Goal: Information Seeking & Learning: Check status

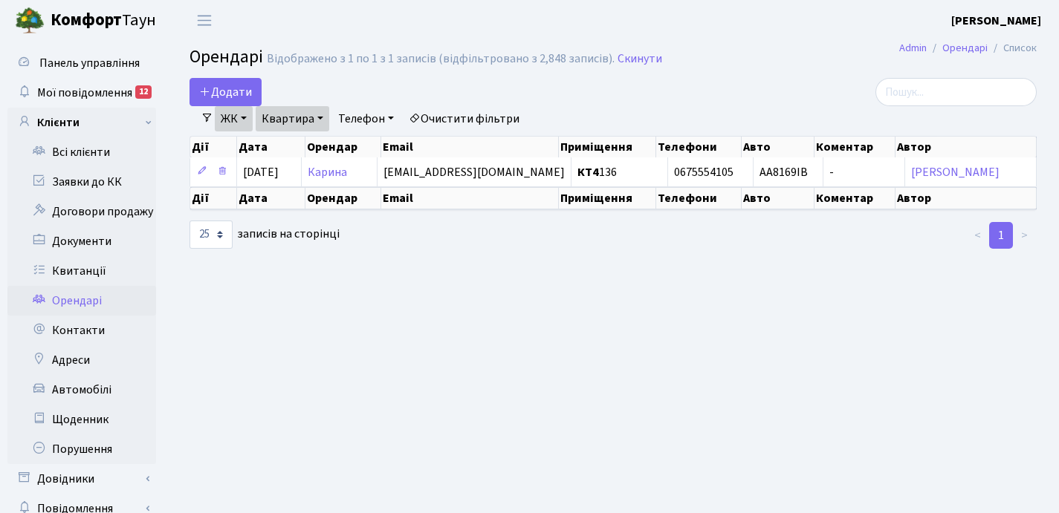
select select "25"
click at [74, 265] on link "Квитанції" at bounding box center [81, 271] width 149 height 30
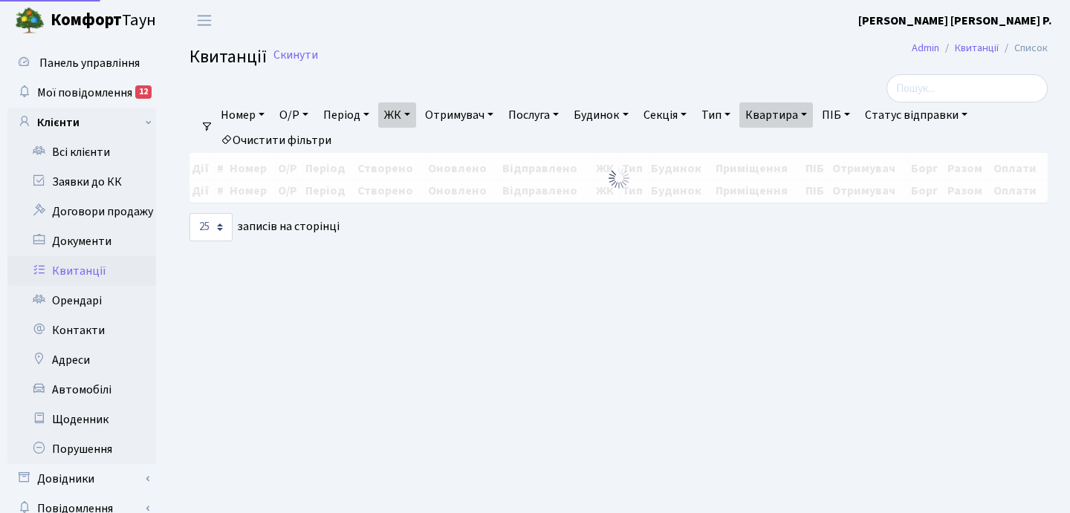
select select "25"
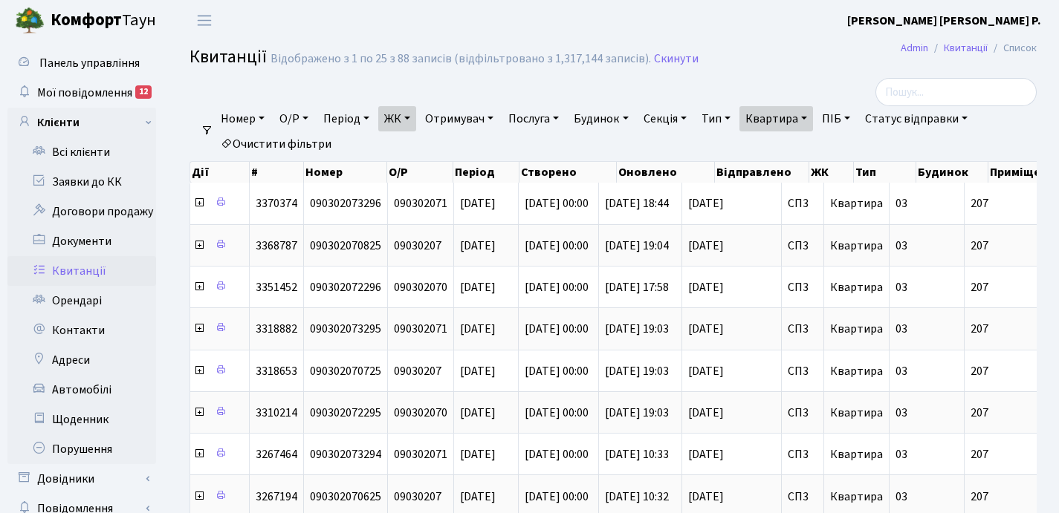
click at [813, 114] on link "Квартира" at bounding box center [776, 118] width 74 height 25
click at [805, 146] on input "207" at bounding box center [783, 148] width 87 height 28
type input "2"
type input "59"
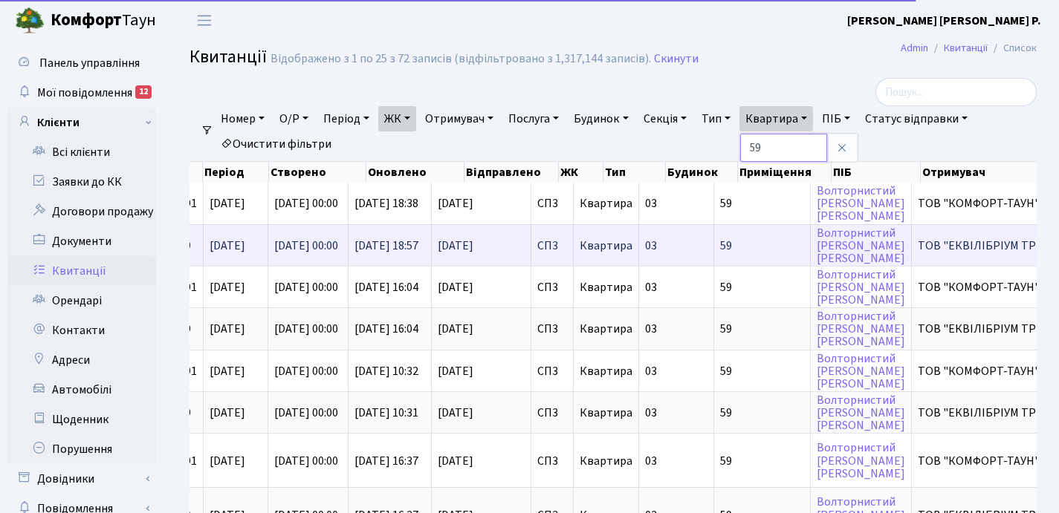
scroll to position [0, 498]
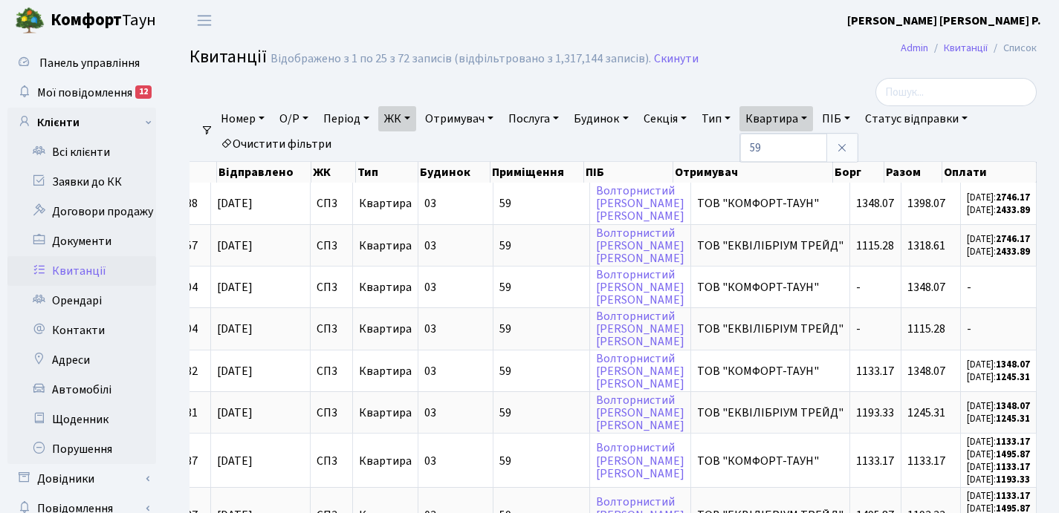
click at [414, 117] on link "ЖК" at bounding box center [397, 118] width 38 height 25
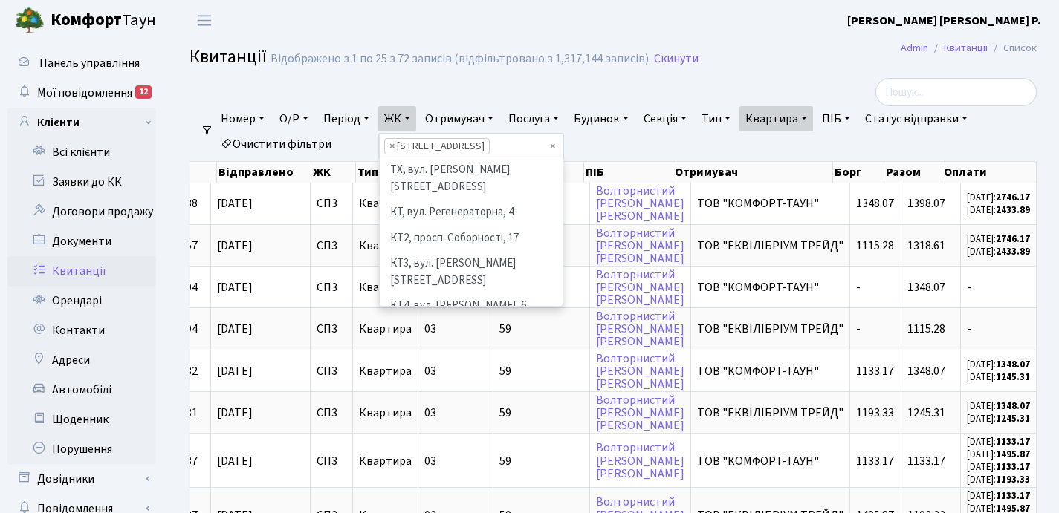
scroll to position [231, 0]
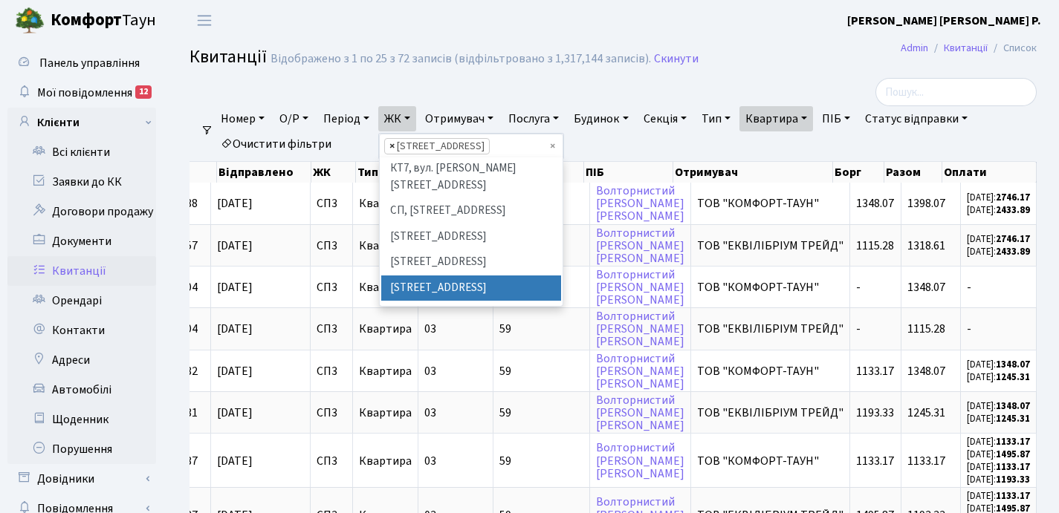
click at [394, 143] on span "×" at bounding box center [391, 146] width 5 height 15
select select
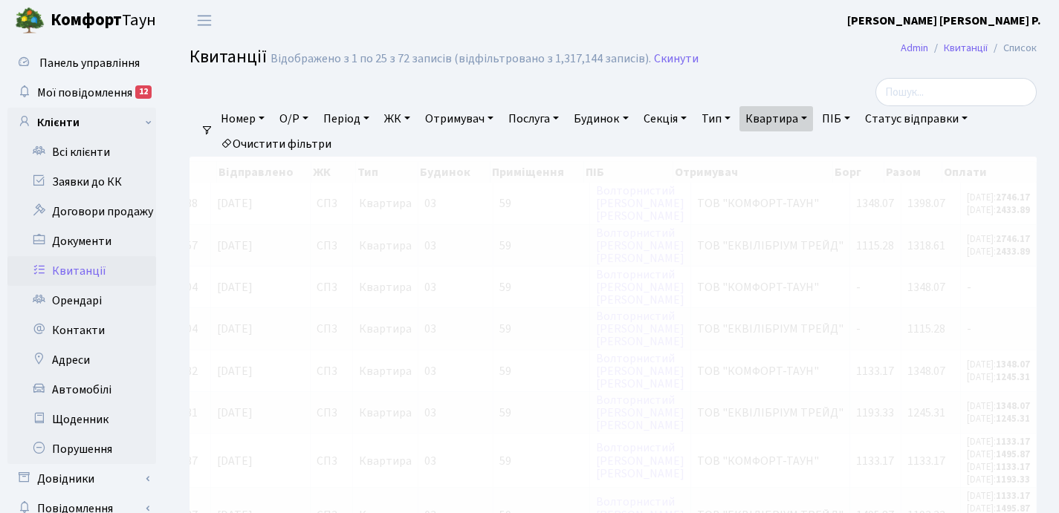
click at [412, 114] on link "ЖК" at bounding box center [397, 118] width 38 height 25
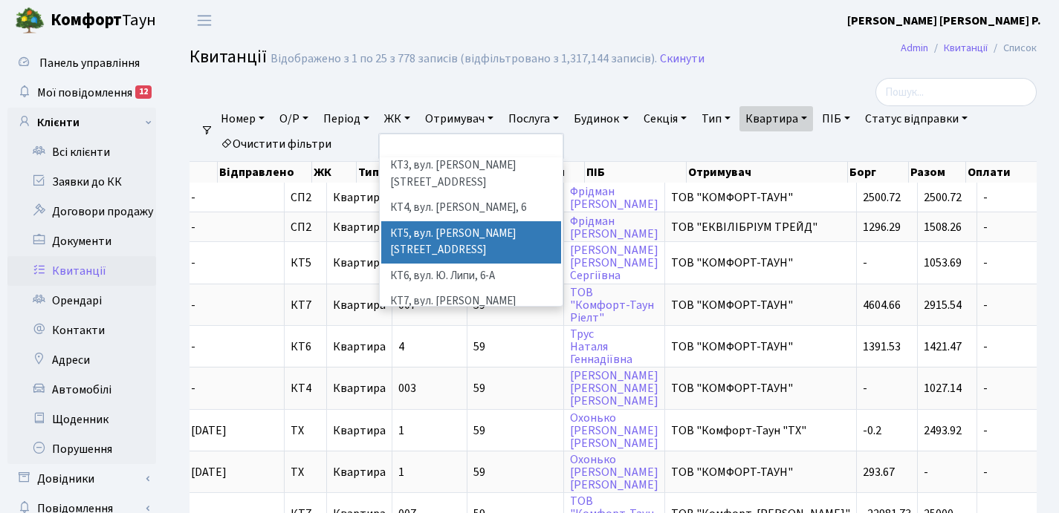
scroll to position [102, 0]
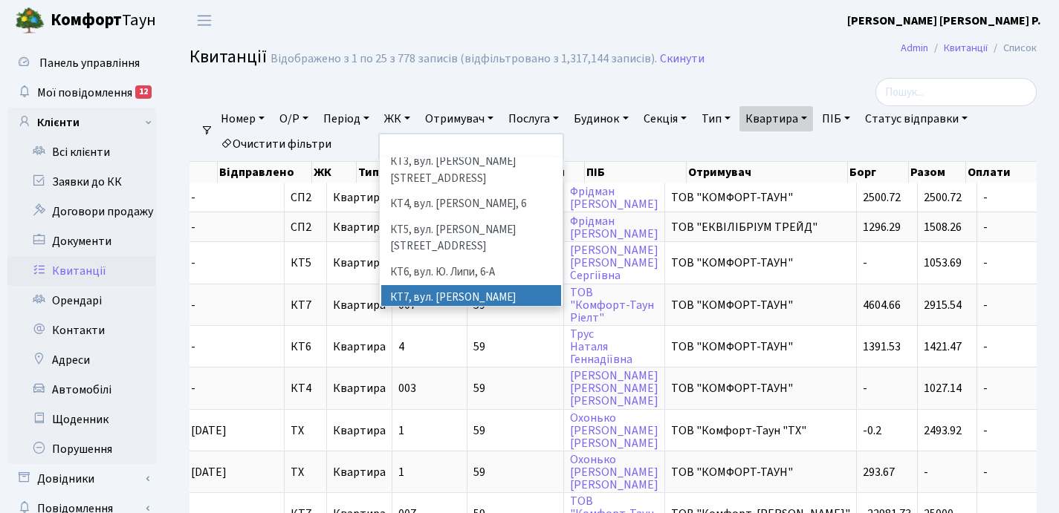
click at [436, 285] on li "КТ7, вул. [PERSON_NAME][STREET_ADDRESS]" at bounding box center [471, 306] width 180 height 42
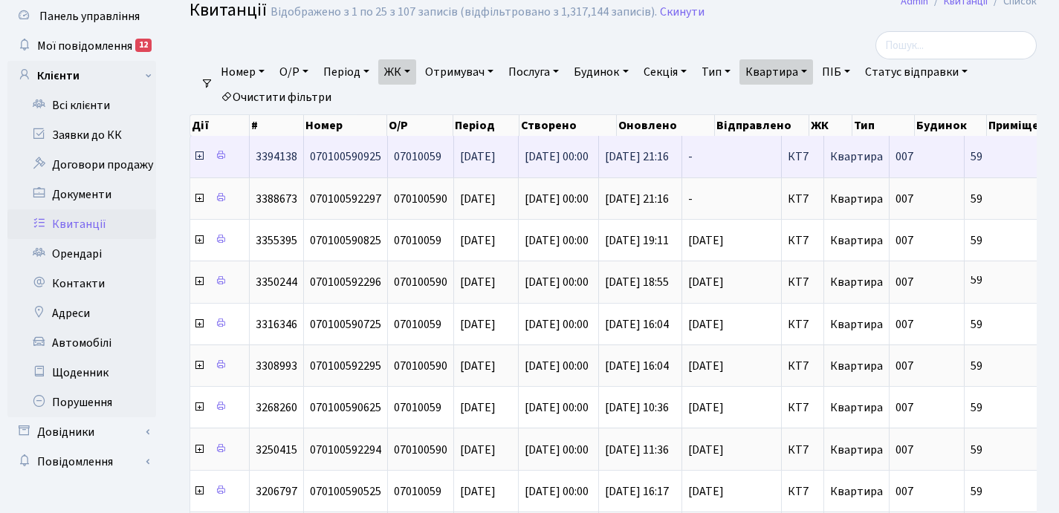
click at [199, 158] on icon at bounding box center [199, 156] width 12 height 12
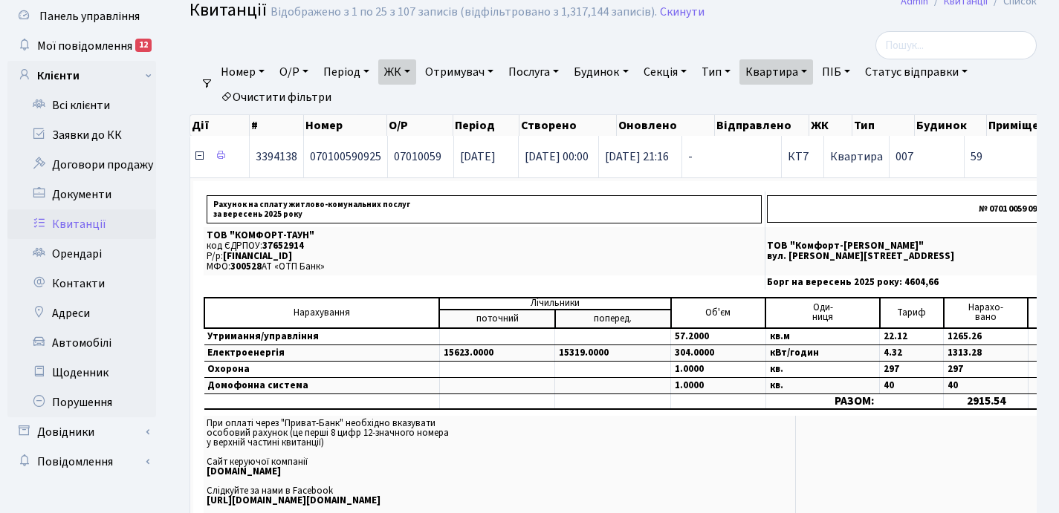
click at [199, 158] on icon at bounding box center [199, 156] width 12 height 12
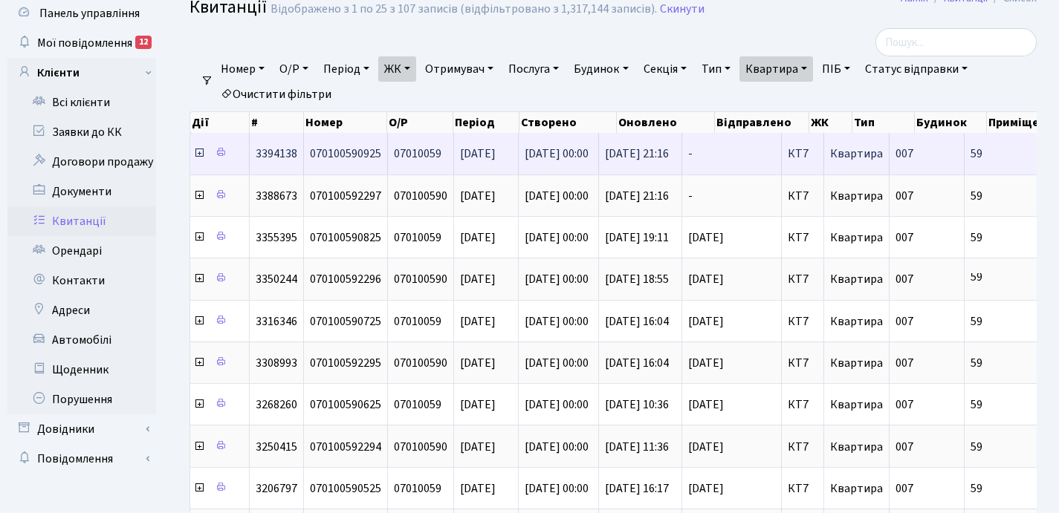
click at [198, 155] on icon at bounding box center [199, 153] width 12 height 12
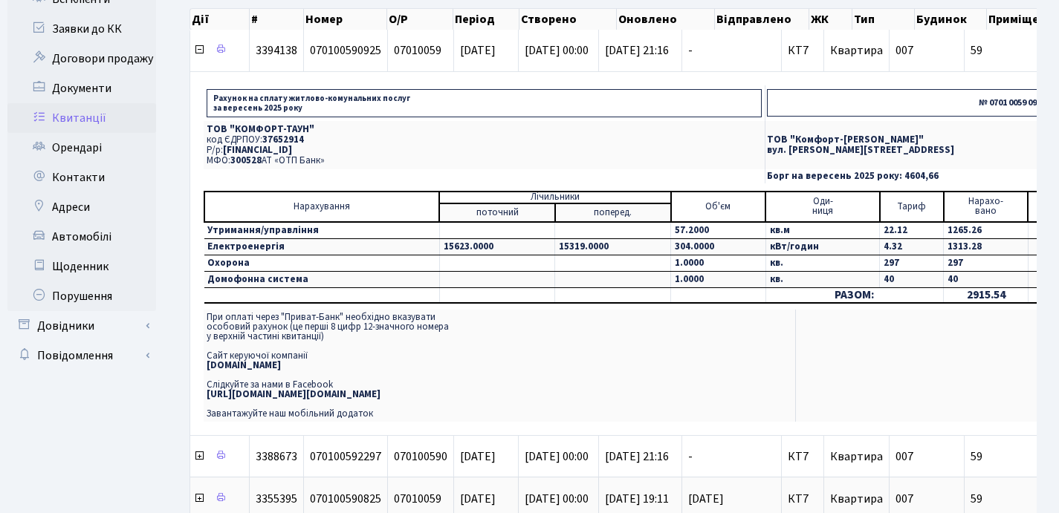
scroll to position [150, 0]
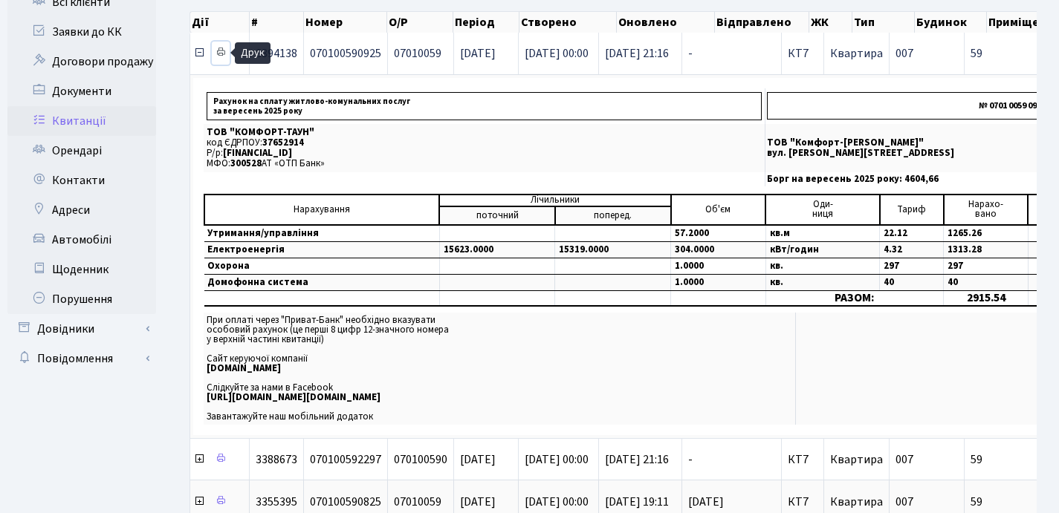
click at [220, 52] on icon at bounding box center [220, 52] width 10 height 10
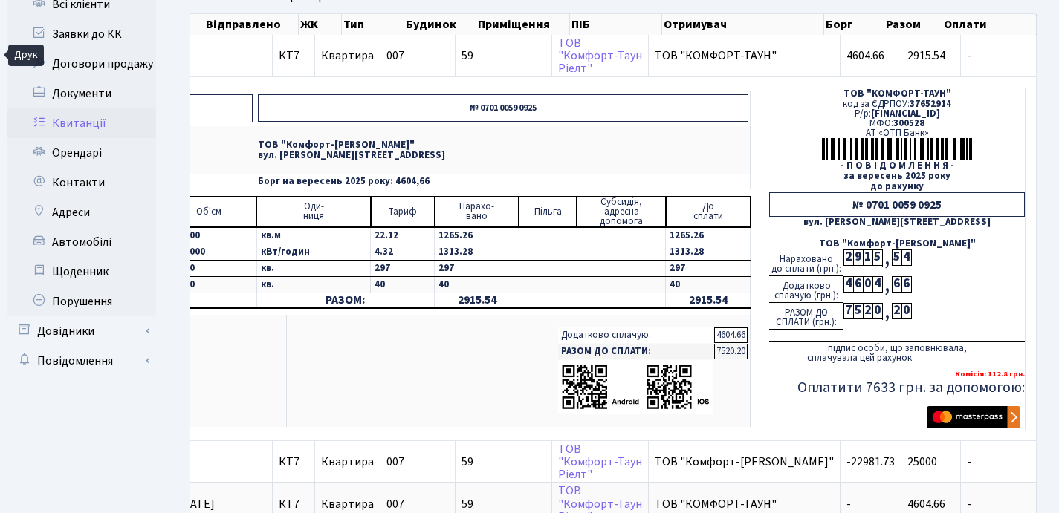
scroll to position [69, 0]
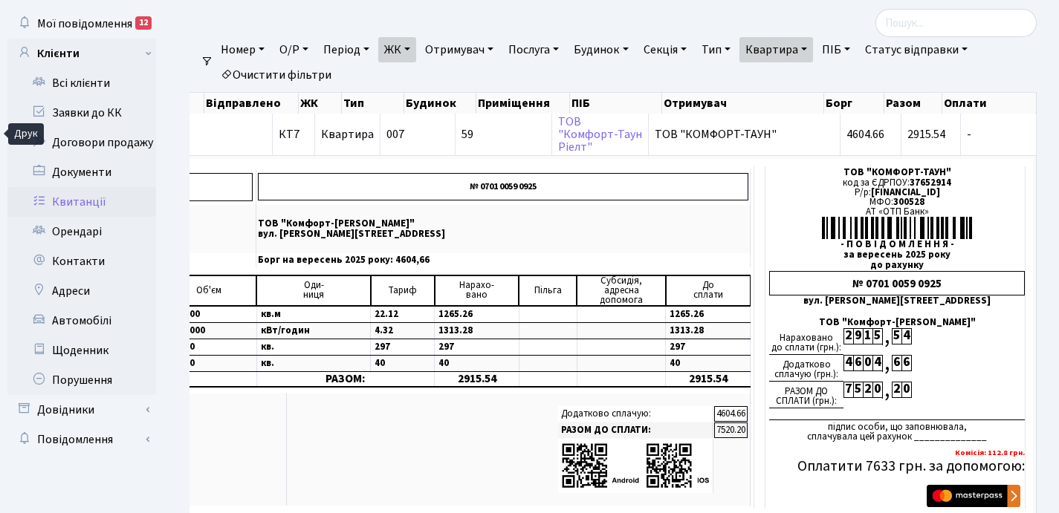
click at [813, 47] on link "Квартира" at bounding box center [776, 49] width 74 height 25
type input "5"
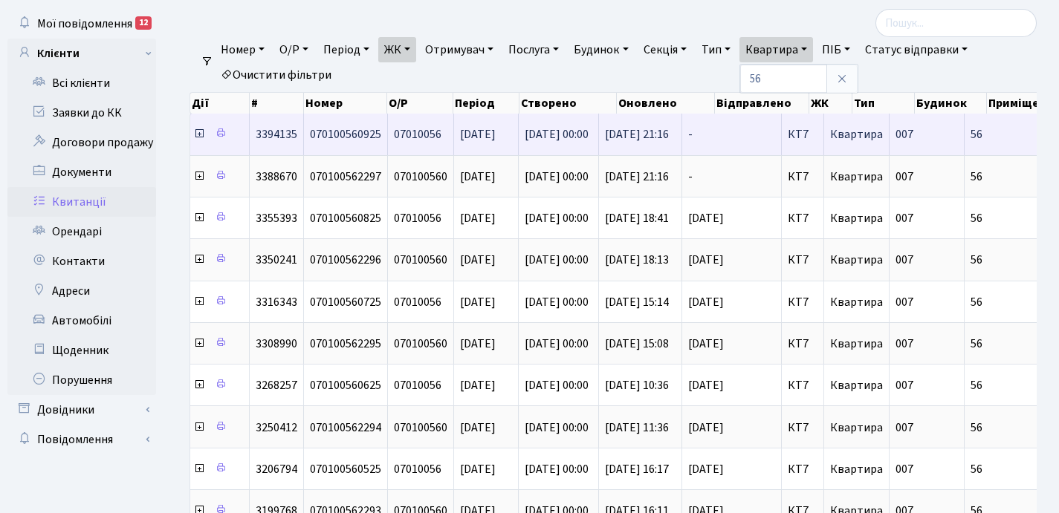
click at [201, 137] on icon at bounding box center [199, 134] width 12 height 12
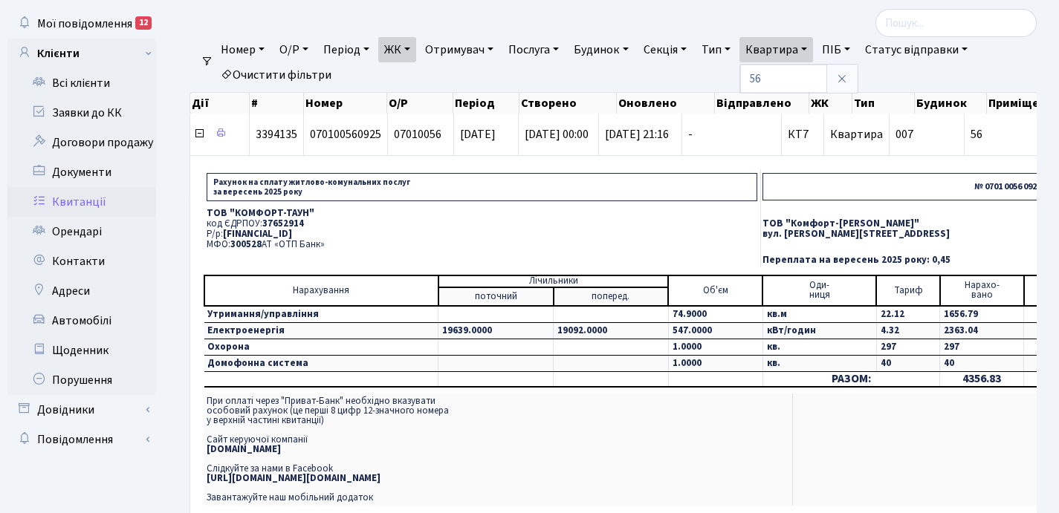
scroll to position [72, 0]
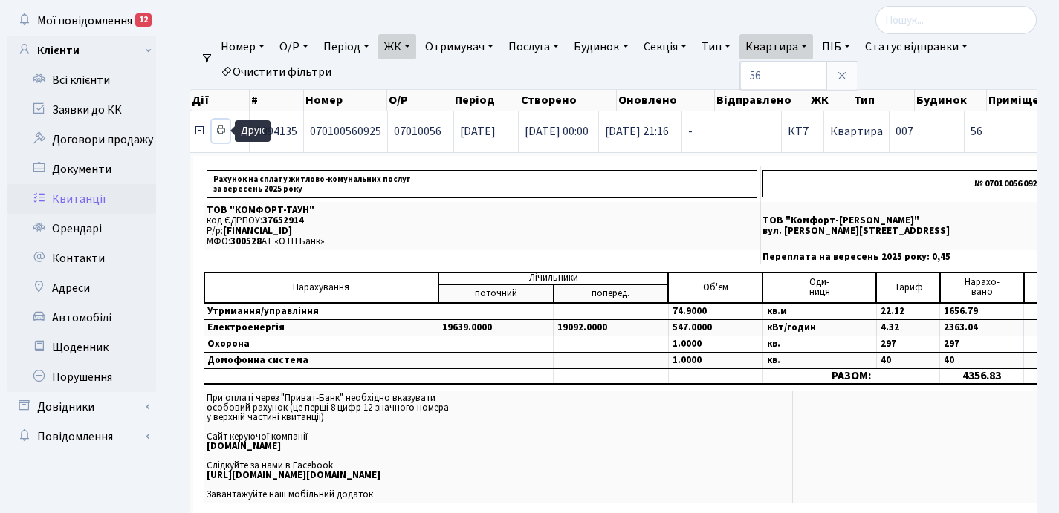
click at [221, 131] on icon at bounding box center [220, 130] width 10 height 10
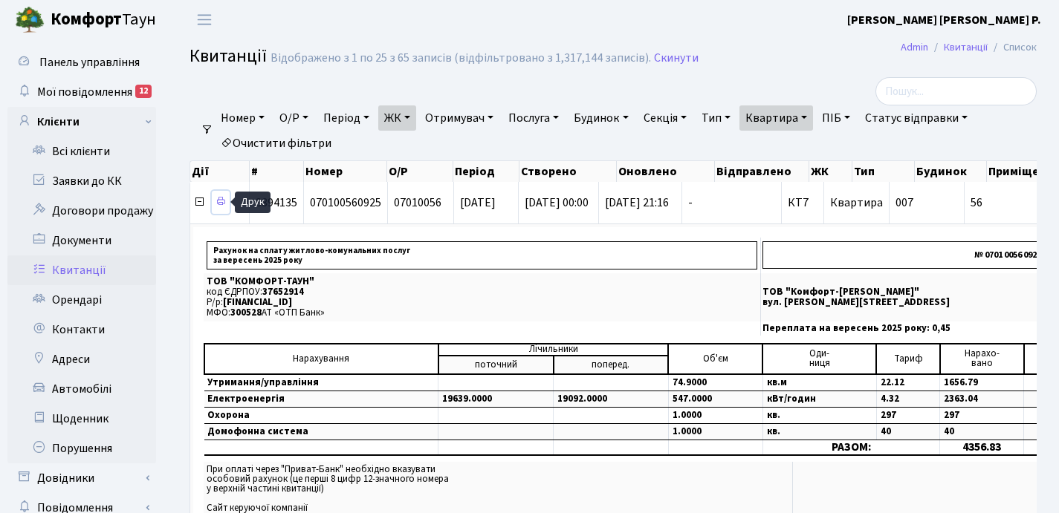
scroll to position [0, 0]
click at [198, 207] on icon at bounding box center [199, 203] width 12 height 12
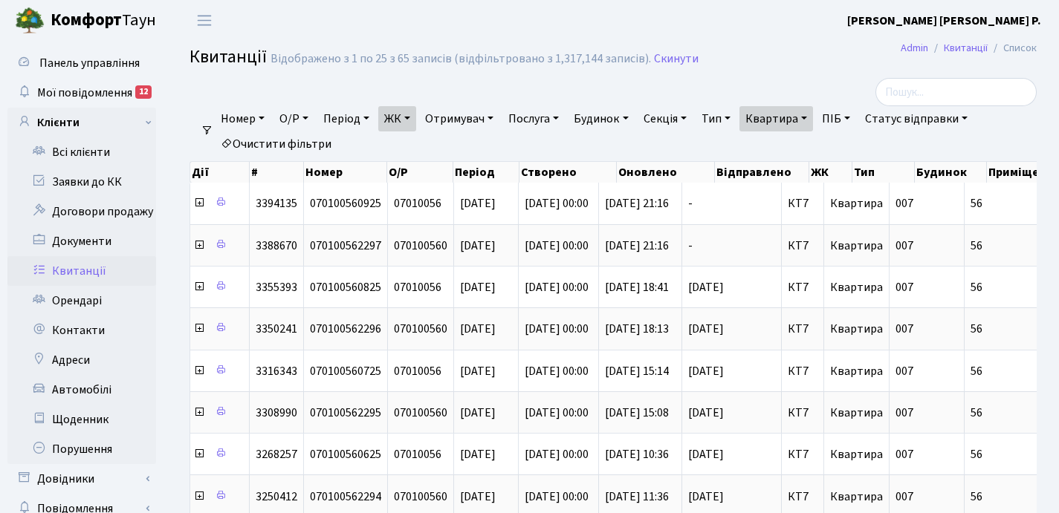
click at [813, 116] on link "Квартира" at bounding box center [776, 118] width 74 height 25
type input "5"
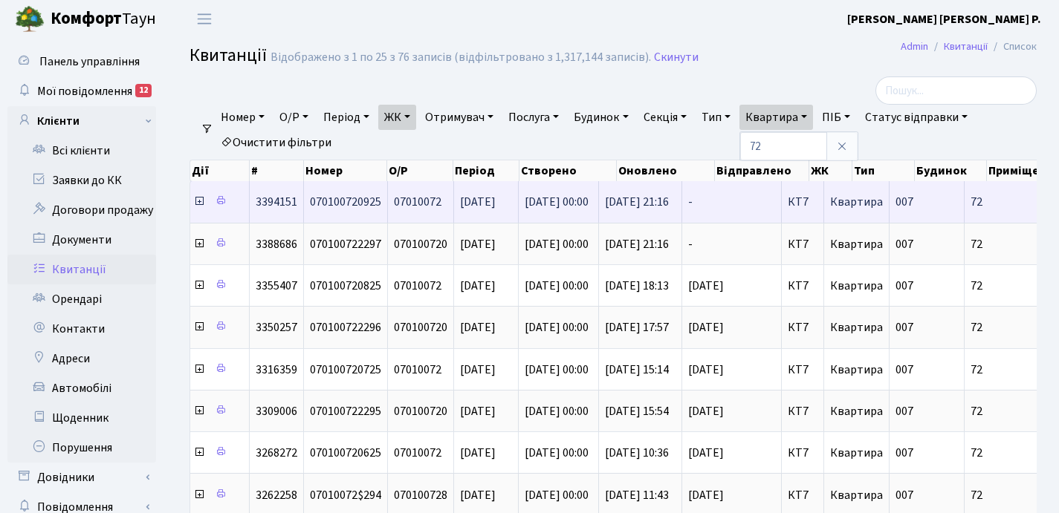
click at [202, 204] on icon at bounding box center [199, 201] width 12 height 12
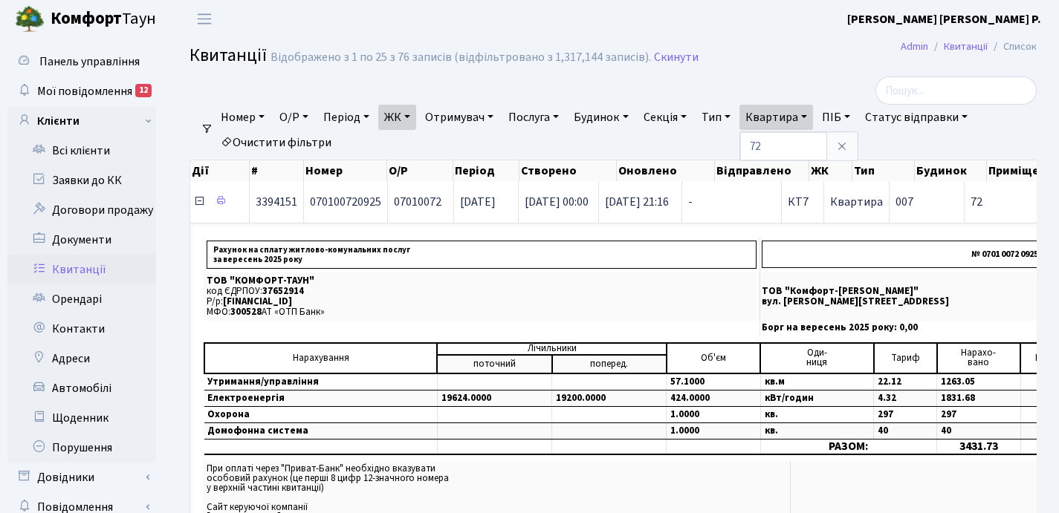
click at [199, 202] on icon at bounding box center [199, 201] width 12 height 12
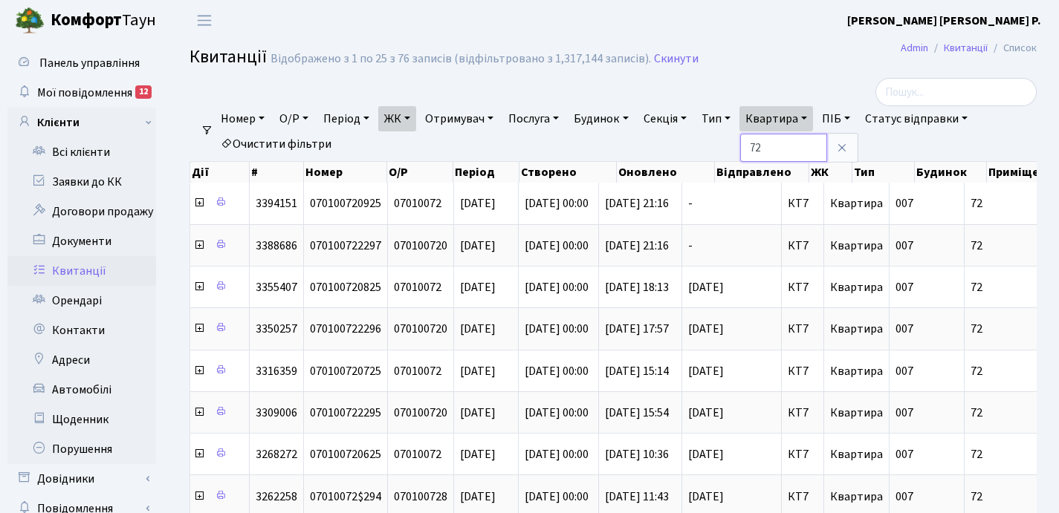
click at [787, 145] on input "72" at bounding box center [783, 148] width 87 height 28
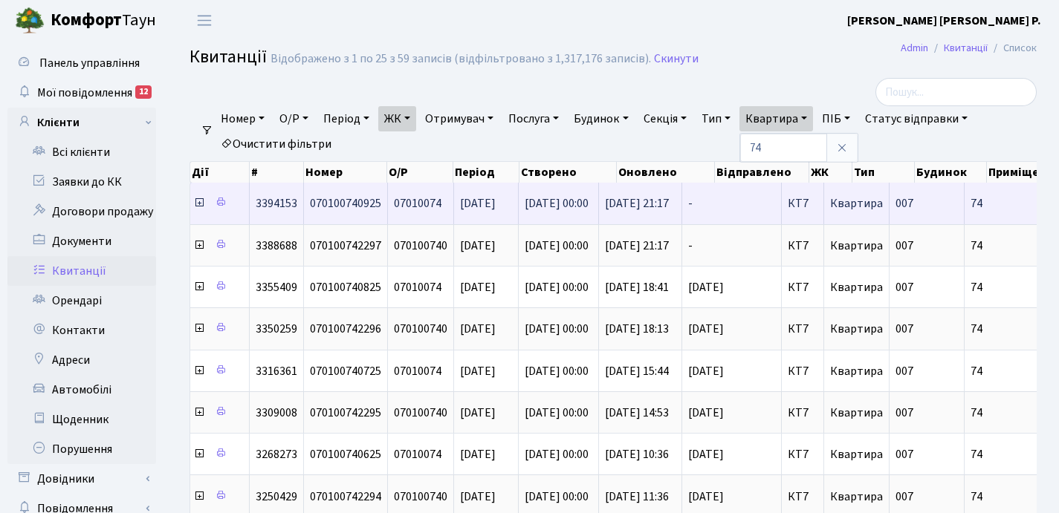
click at [198, 206] on icon at bounding box center [199, 203] width 12 height 12
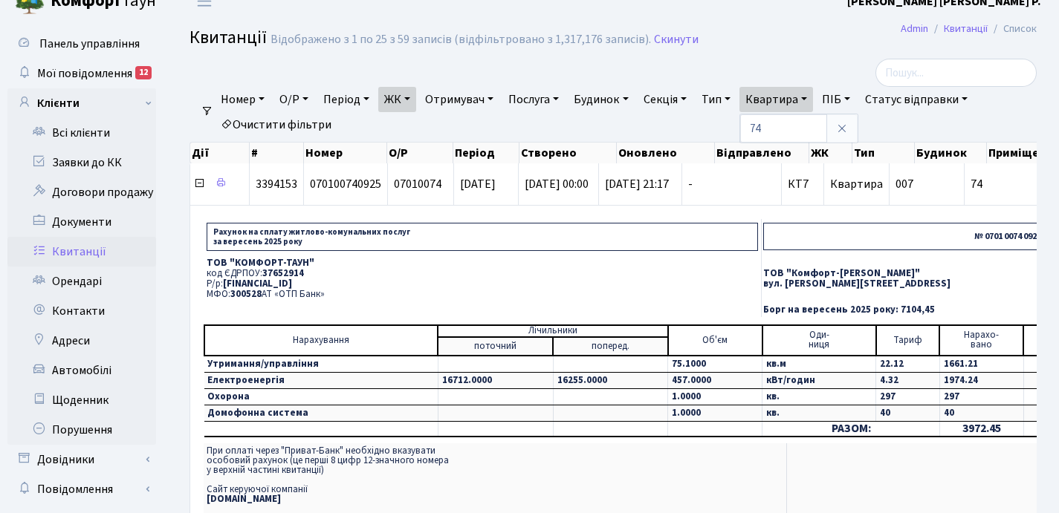
scroll to position [28, 0]
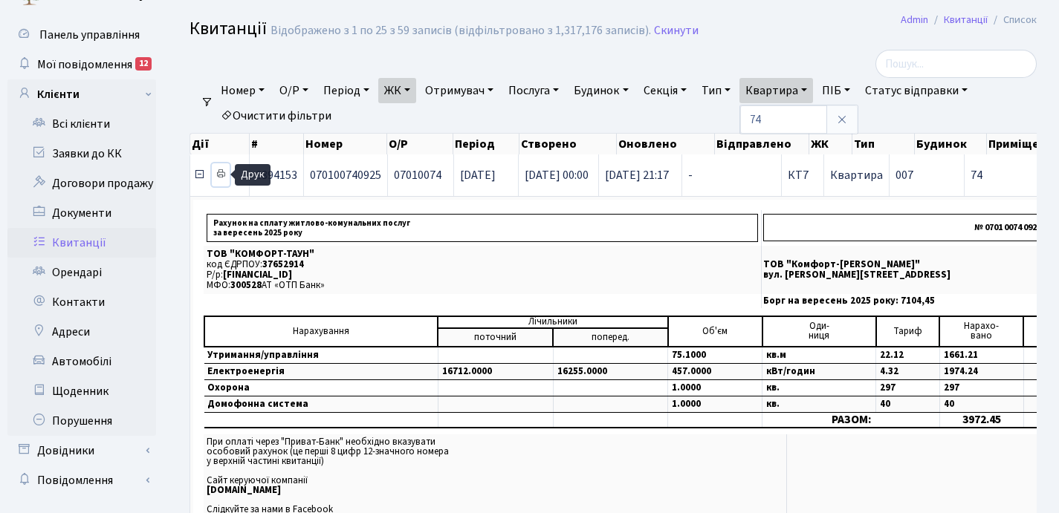
click at [223, 172] on icon at bounding box center [220, 174] width 10 height 10
click at [813, 89] on link "Квартира" at bounding box center [776, 90] width 74 height 25
type input "7"
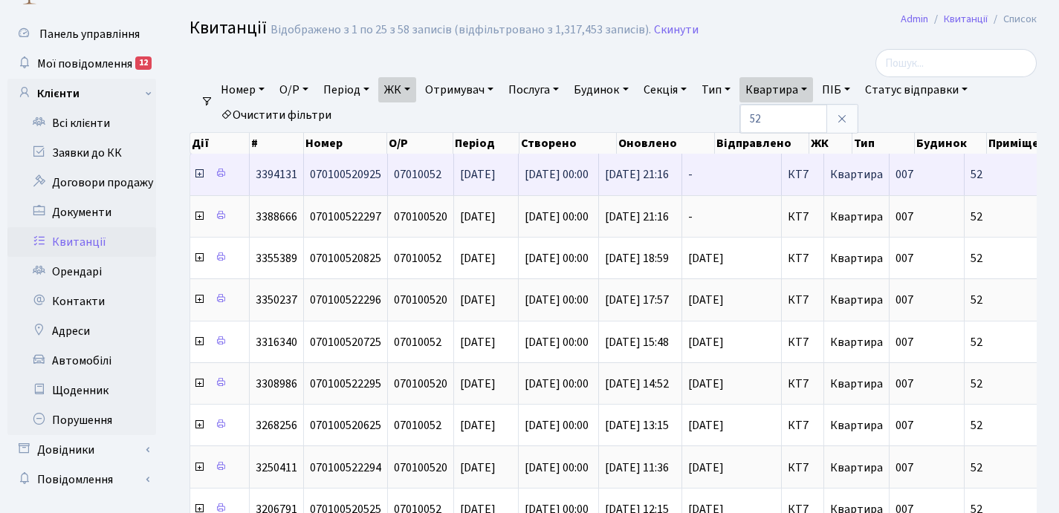
click at [198, 175] on icon at bounding box center [199, 174] width 12 height 12
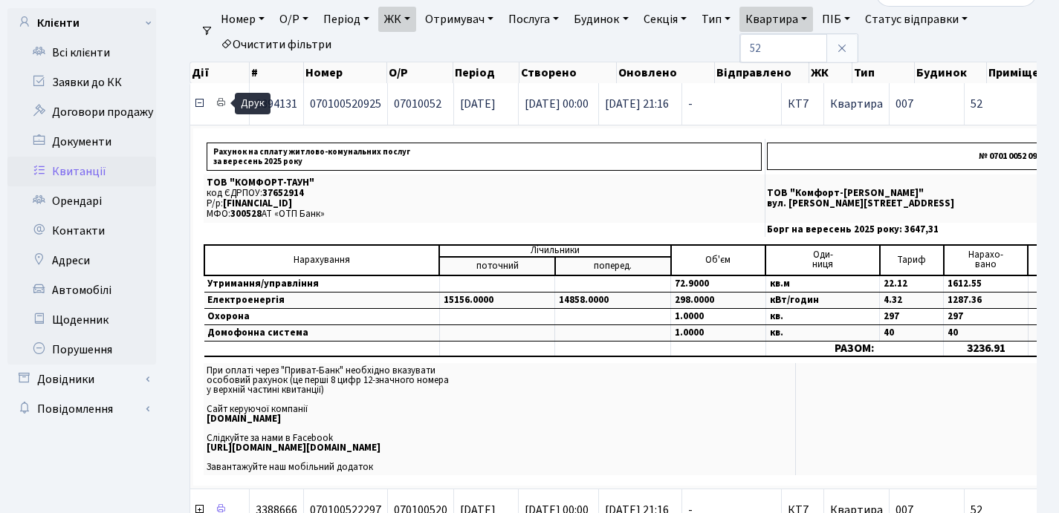
scroll to position [96, 0]
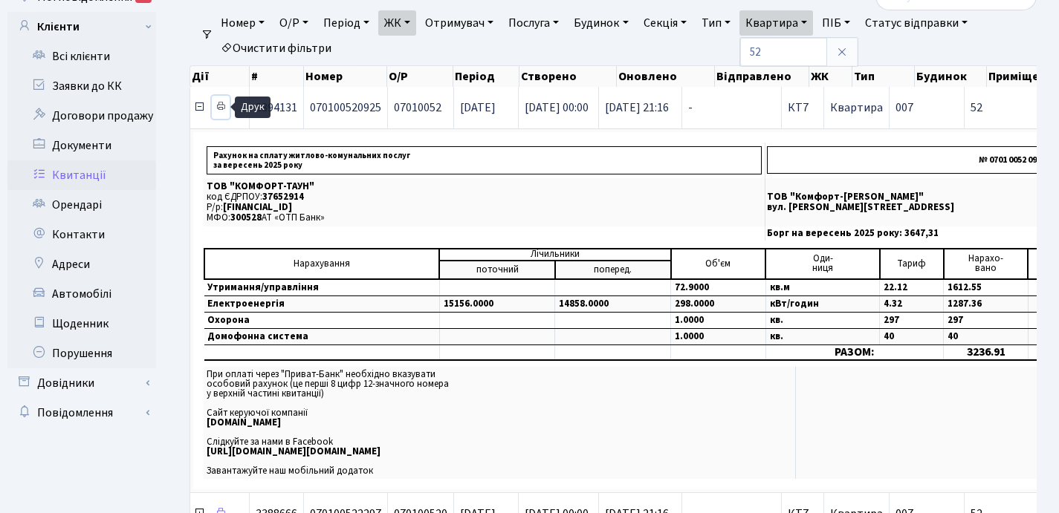
click at [220, 107] on icon at bounding box center [220, 106] width 10 height 10
click at [813, 23] on link "Квартира" at bounding box center [776, 22] width 74 height 25
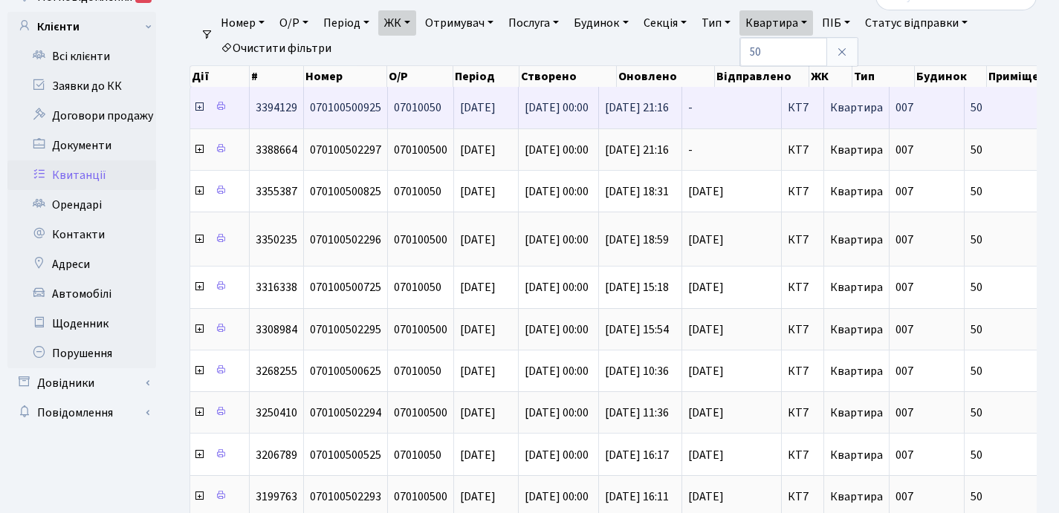
click at [198, 104] on icon at bounding box center [199, 107] width 12 height 12
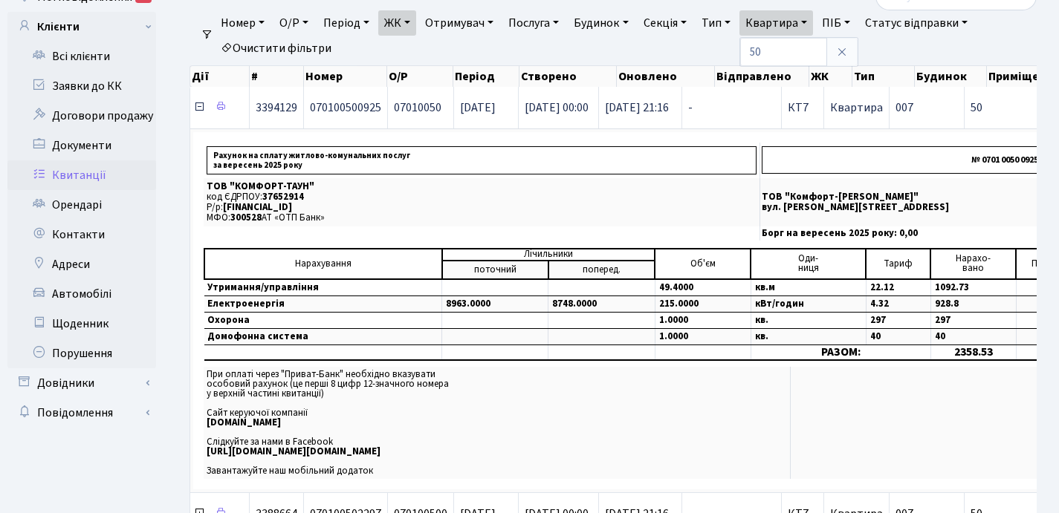
click at [198, 106] on icon at bounding box center [199, 107] width 12 height 12
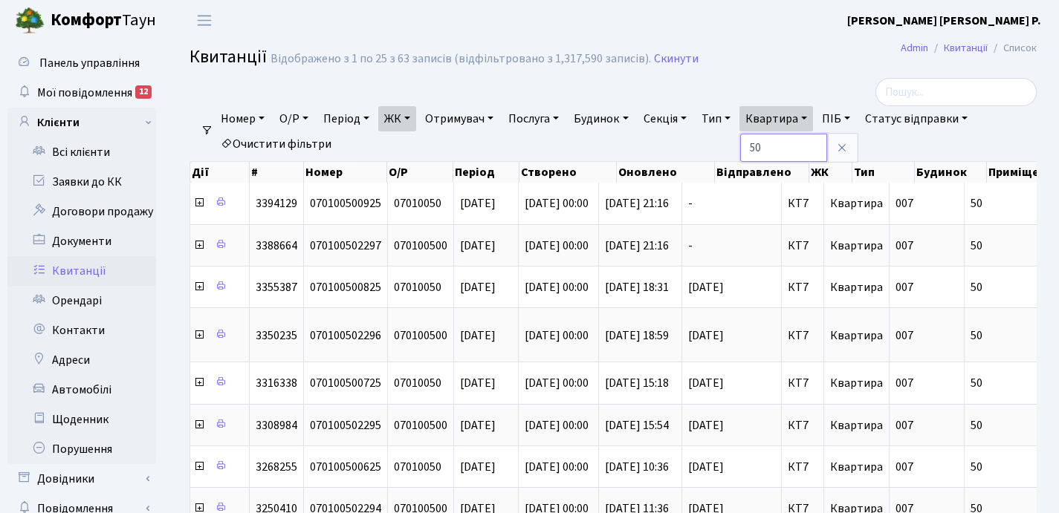
click at [786, 144] on input "50" at bounding box center [783, 148] width 87 height 28
type input "5"
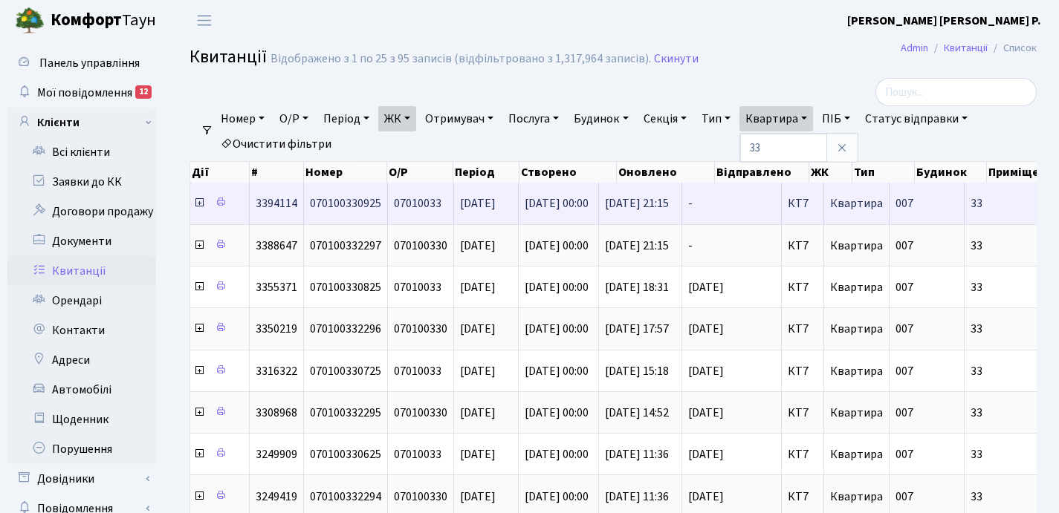
click at [199, 207] on icon at bounding box center [199, 203] width 12 height 12
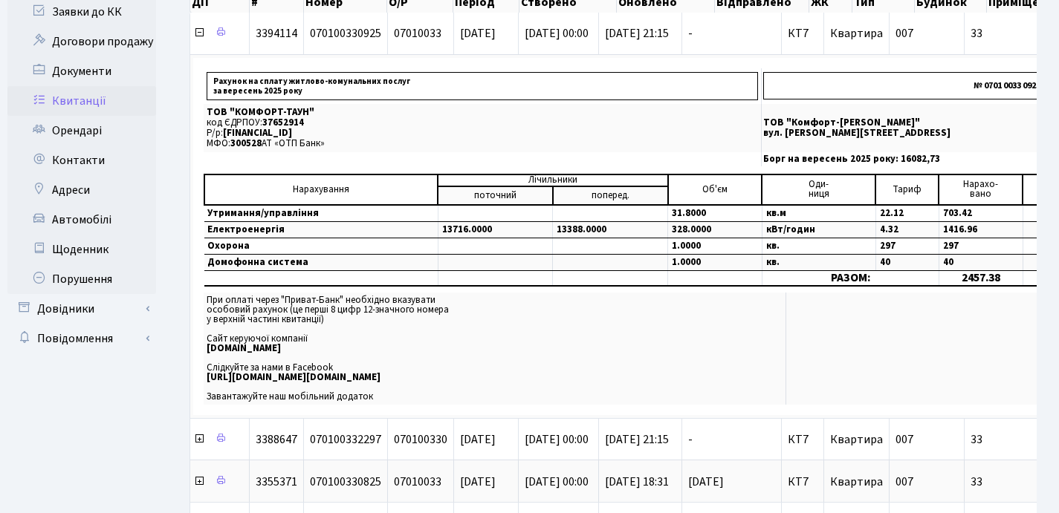
scroll to position [155, 0]
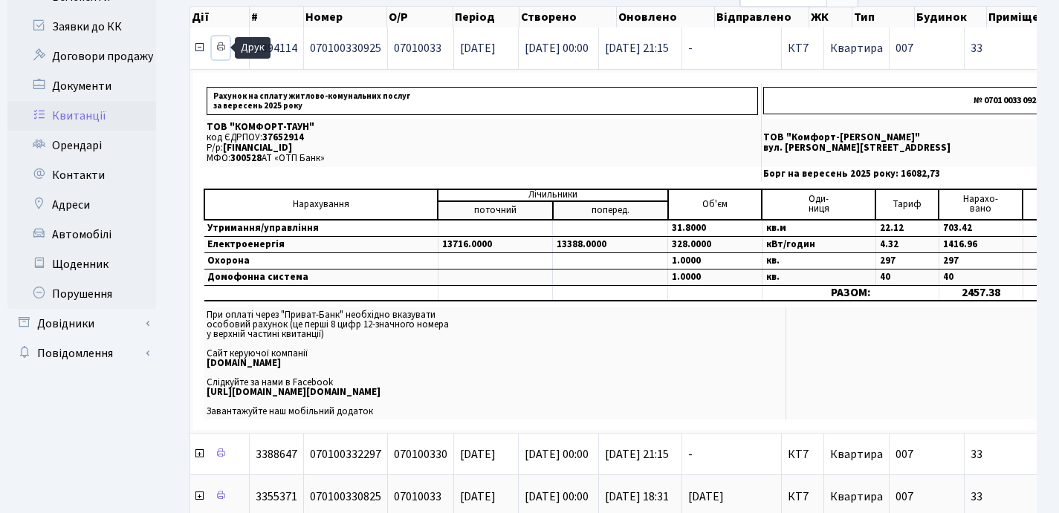
click at [219, 48] on icon at bounding box center [220, 47] width 10 height 10
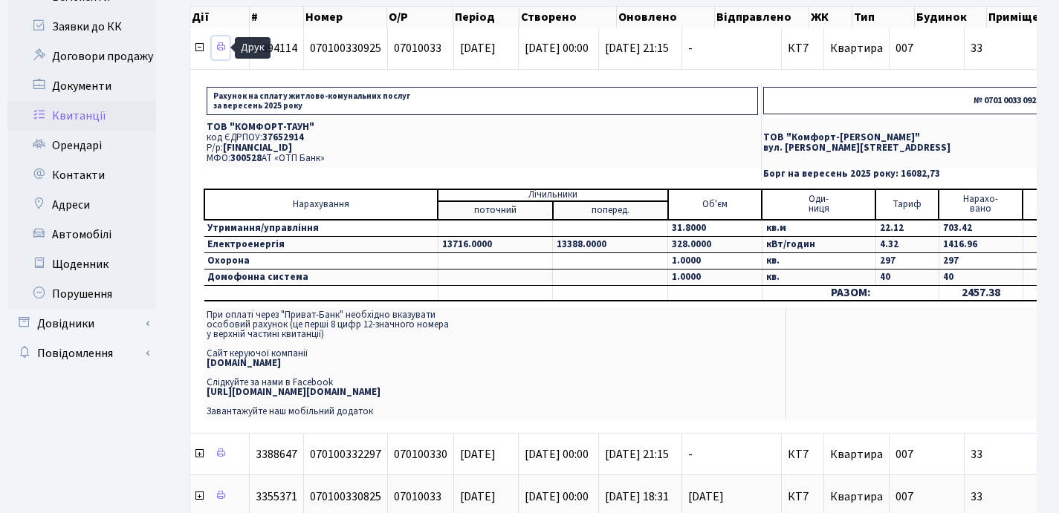
scroll to position [0, 0]
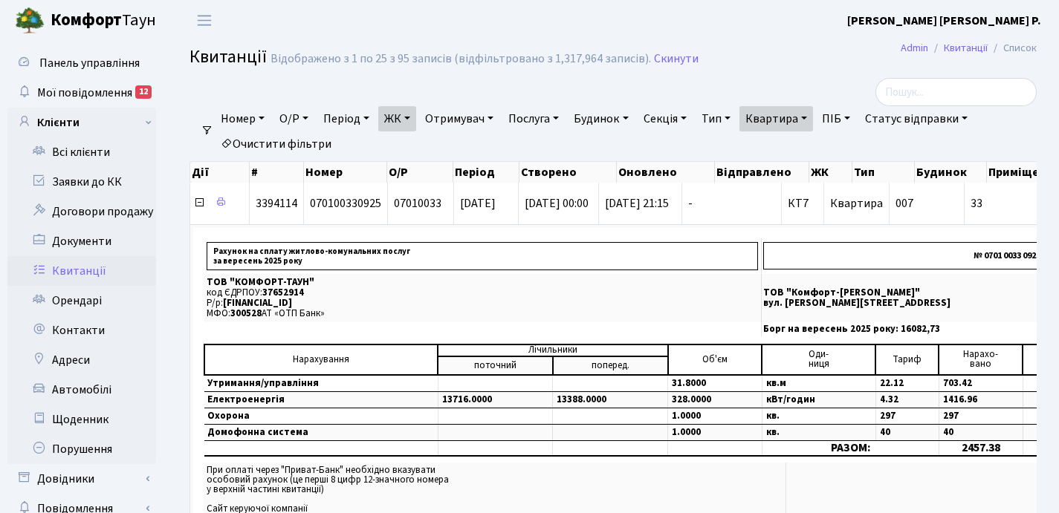
click at [813, 116] on link "Квартира" at bounding box center [776, 118] width 74 height 25
type input "3"
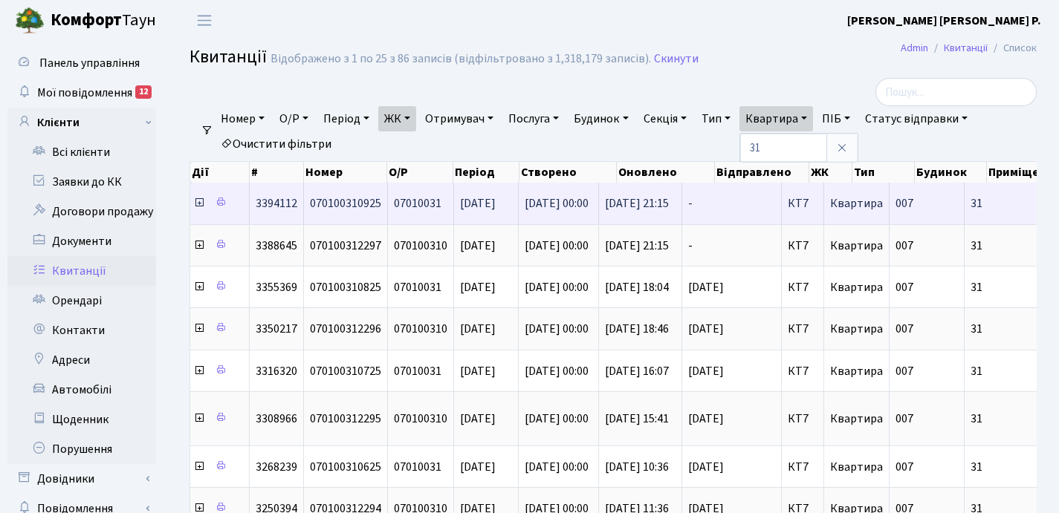
click at [198, 204] on icon at bounding box center [199, 203] width 12 height 12
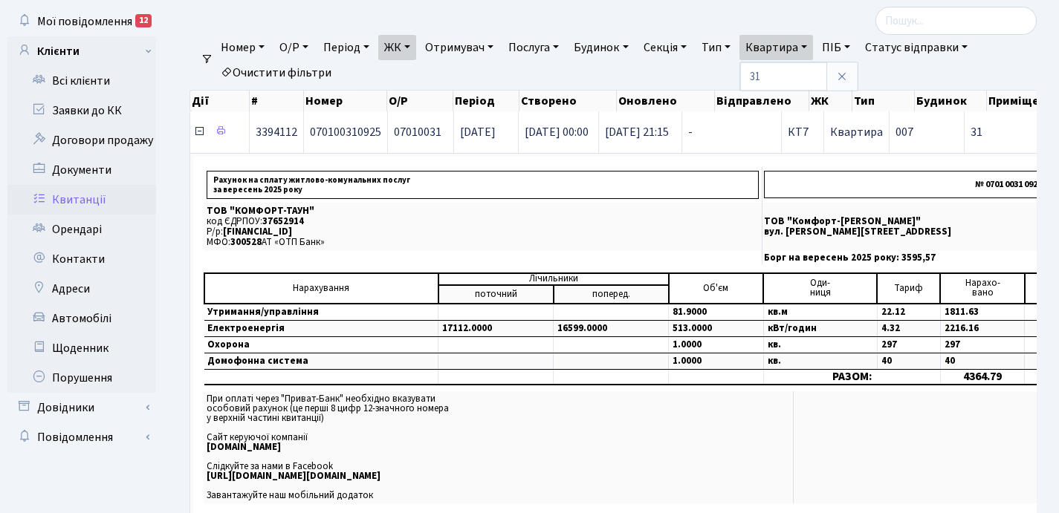
click at [198, 133] on icon at bounding box center [199, 132] width 12 height 12
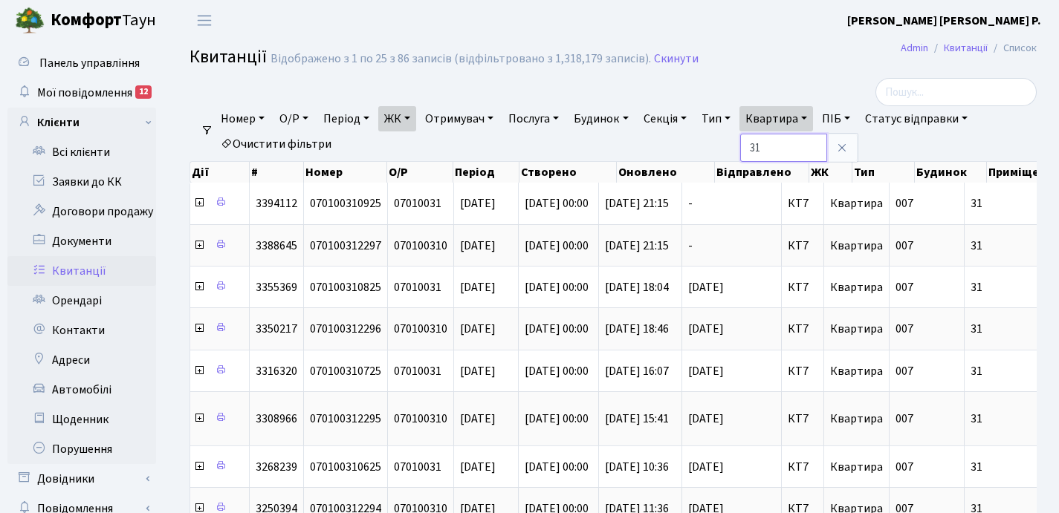
click at [789, 148] on input "31" at bounding box center [783, 148] width 87 height 28
type input "3"
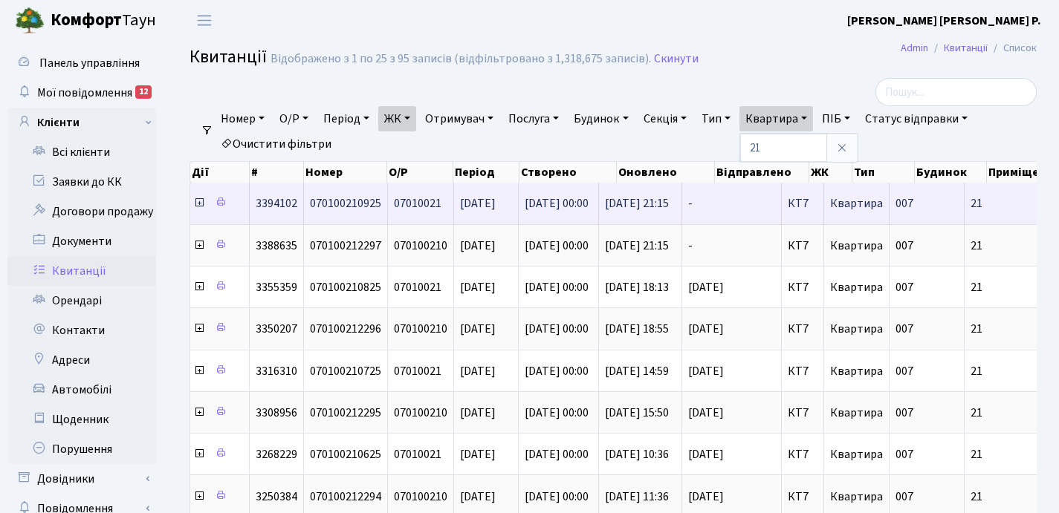
click at [199, 204] on icon at bounding box center [199, 203] width 12 height 12
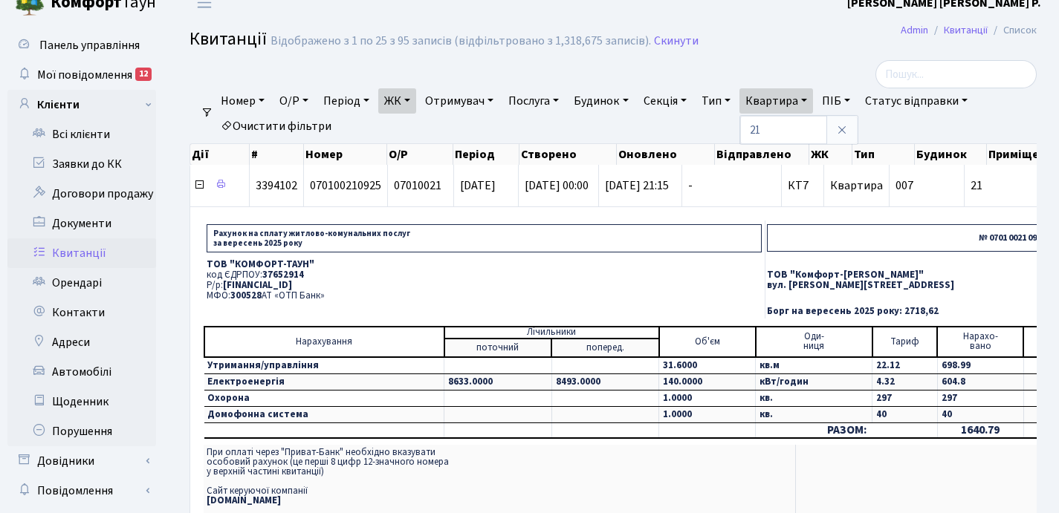
scroll to position [22, 0]
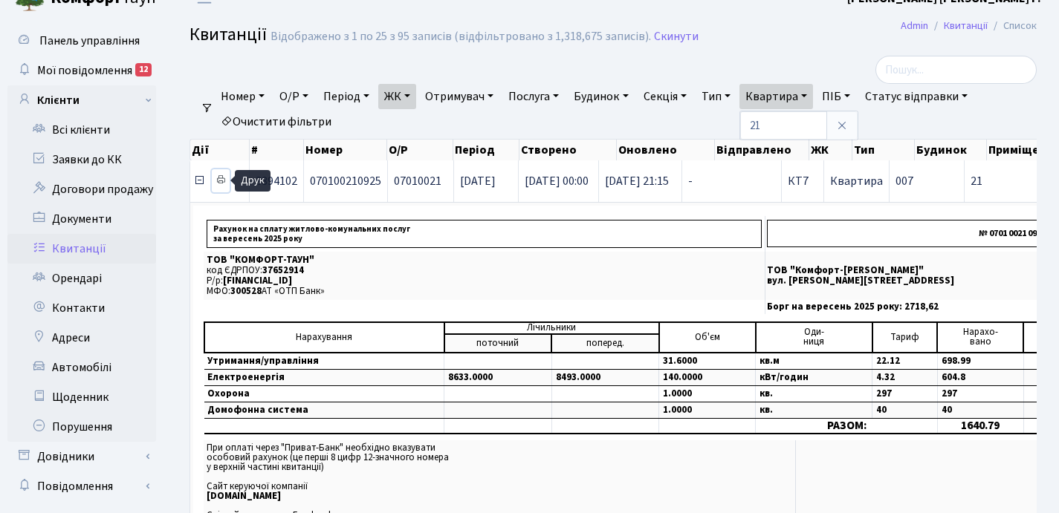
click at [219, 178] on icon at bounding box center [220, 180] width 10 height 10
click at [813, 94] on link "Квартира" at bounding box center [776, 96] width 74 height 25
type input "2"
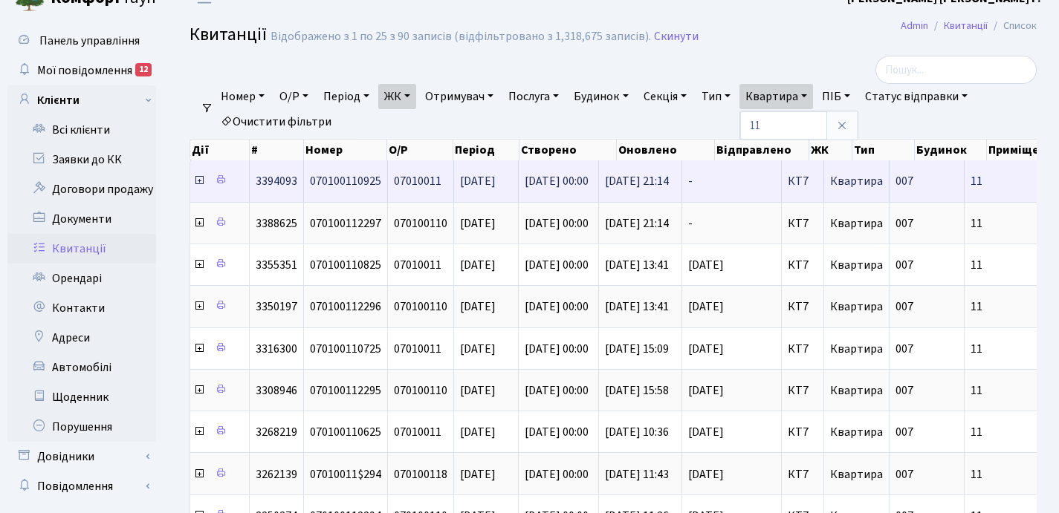
click at [201, 182] on icon at bounding box center [199, 181] width 12 height 12
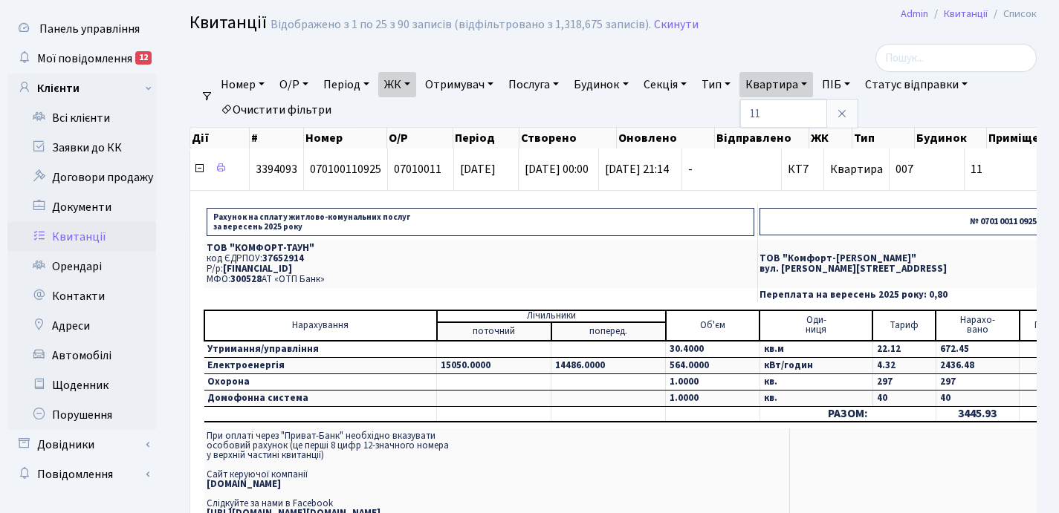
scroll to position [48, 0]
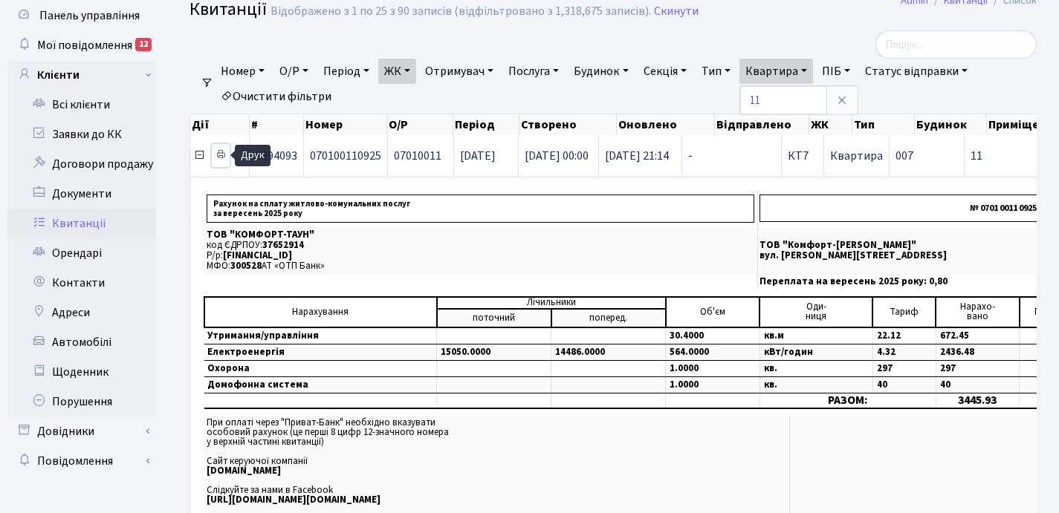
click at [222, 155] on icon at bounding box center [220, 154] width 10 height 10
click at [813, 68] on link "Квартира" at bounding box center [776, 71] width 74 height 25
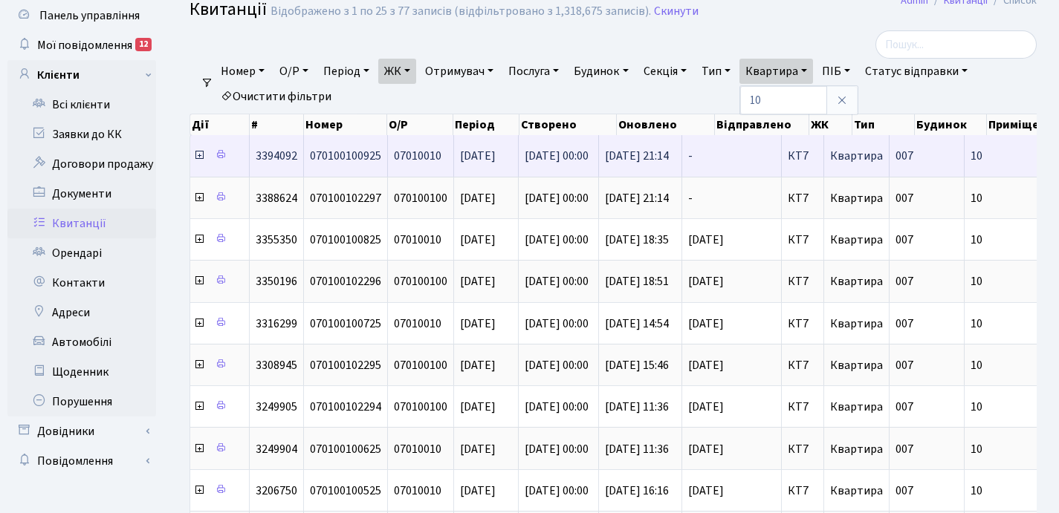
click at [199, 155] on icon at bounding box center [199, 155] width 12 height 12
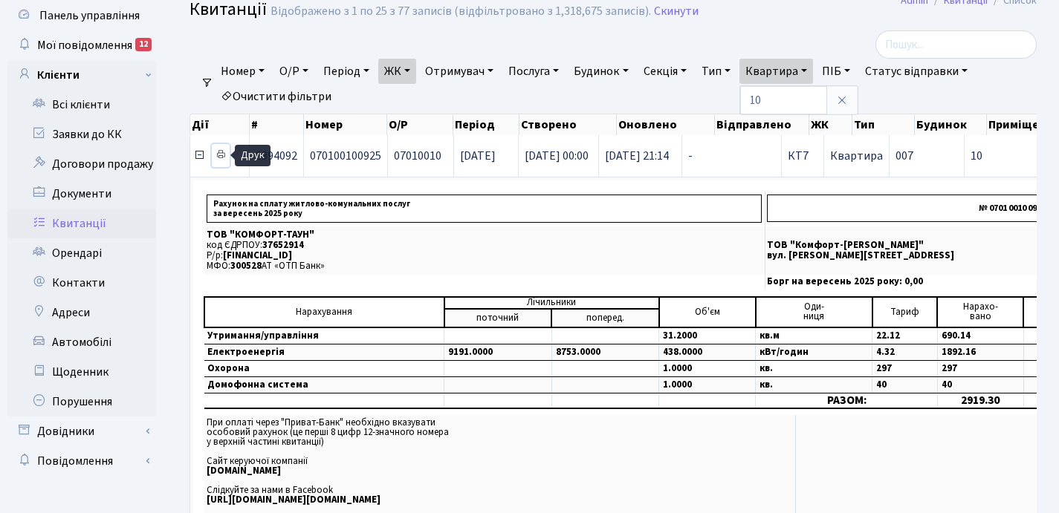
click at [221, 157] on icon at bounding box center [220, 154] width 10 height 10
click at [198, 158] on icon at bounding box center [199, 155] width 12 height 12
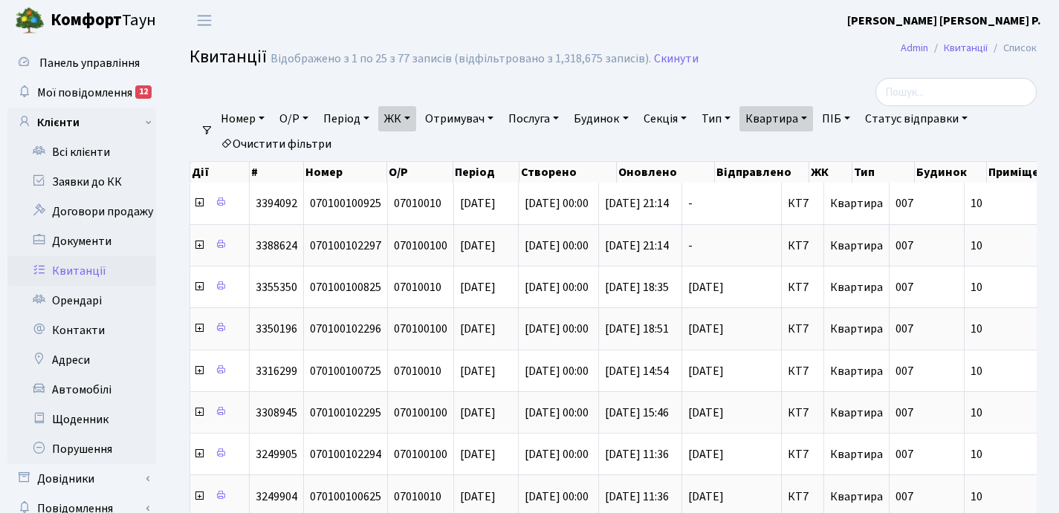
click at [813, 114] on link "Квартира" at bounding box center [776, 118] width 74 height 25
type input "1"
type input "5"
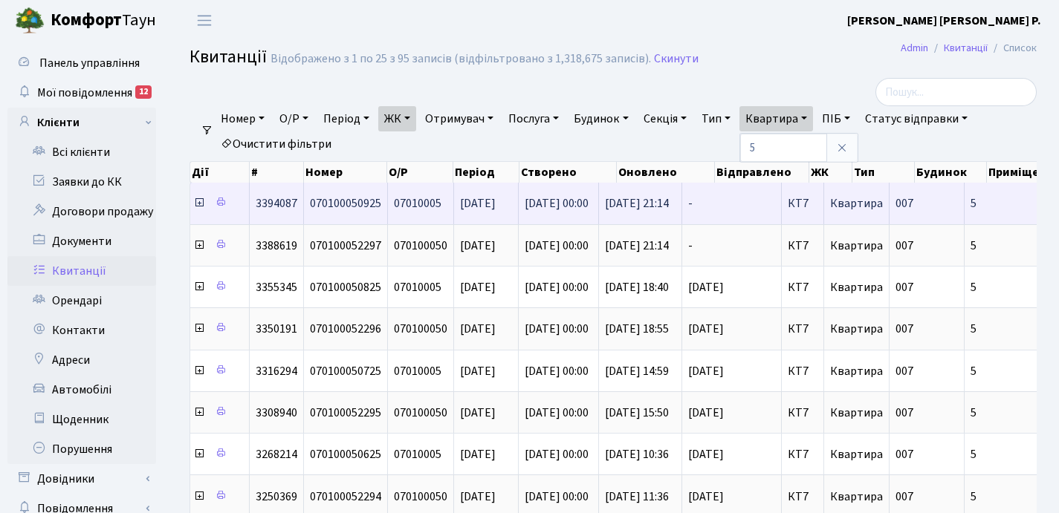
click at [199, 206] on icon at bounding box center [199, 203] width 12 height 12
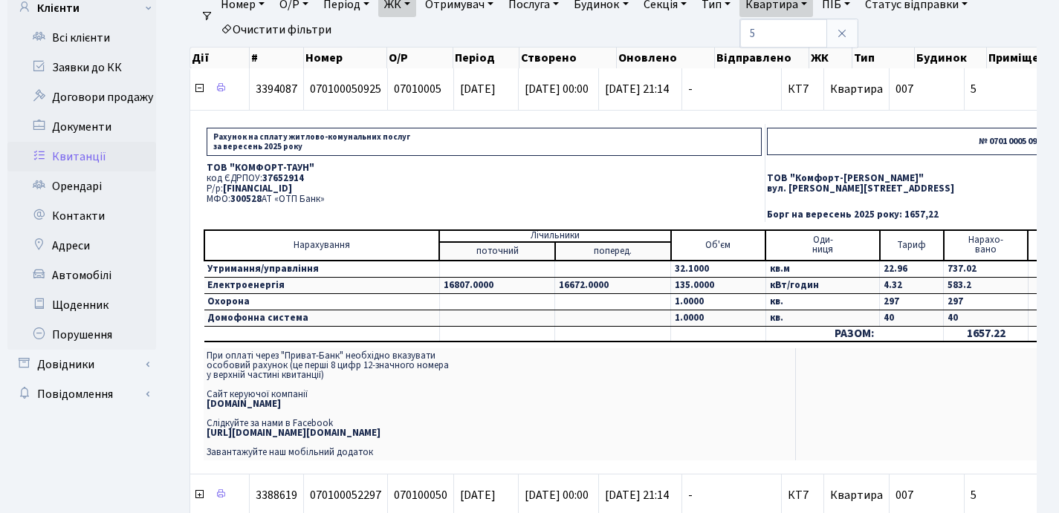
scroll to position [116, 0]
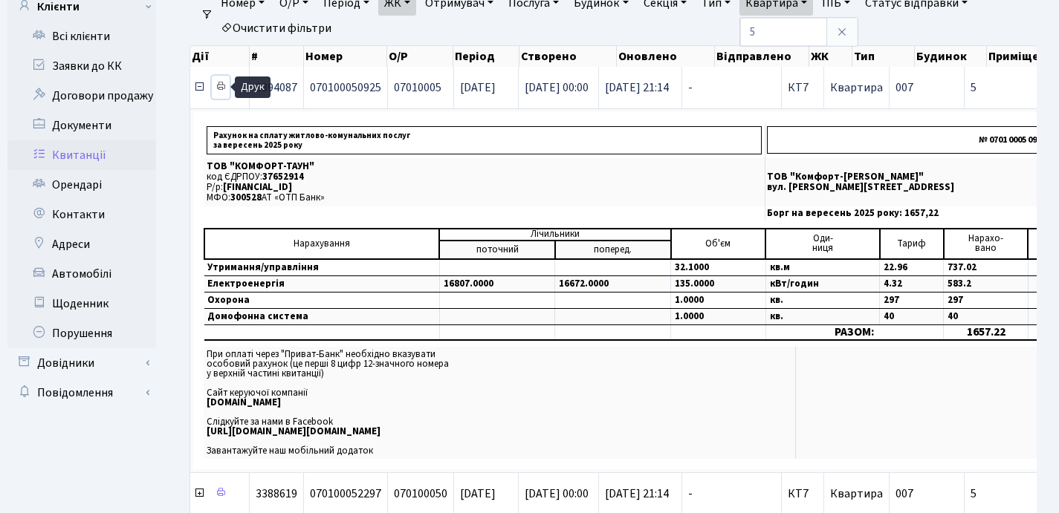
click at [222, 85] on icon at bounding box center [220, 86] width 10 height 10
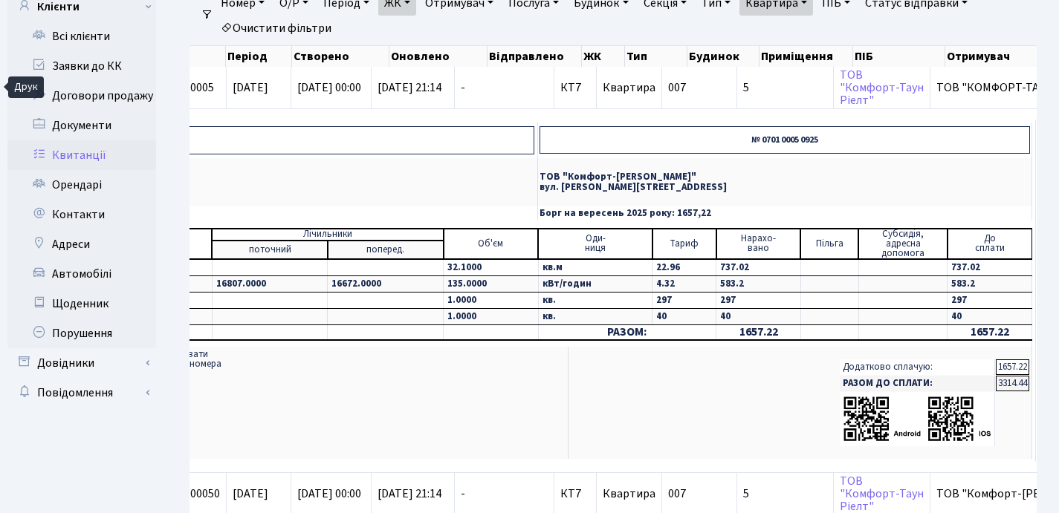
scroll to position [0, 510]
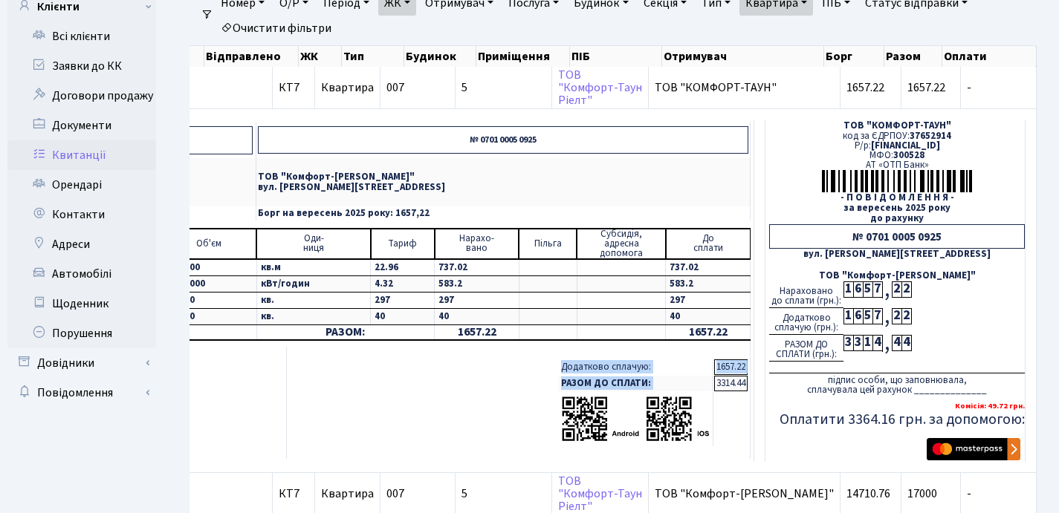
drag, startPoint x: 715, startPoint y: 383, endPoint x: 750, endPoint y: 383, distance: 34.9
click at [750, 383] on td "Додатково сплачую: 1657.22 РАЗОМ ДО СПЛАТИ: 3314.44" at bounding box center [519, 403] width 464 height 112
click at [740, 384] on td "3314.44" at bounding box center [730, 384] width 33 height 16
drag, startPoint x: 714, startPoint y: 383, endPoint x: 744, endPoint y: 382, distance: 29.7
click at [744, 382] on td "3314.44" at bounding box center [730, 384] width 33 height 16
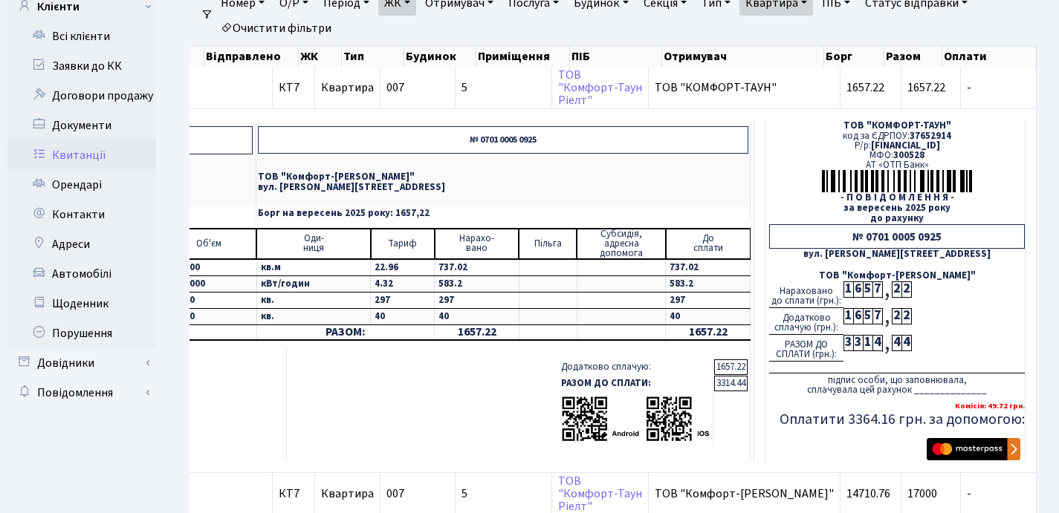
copy td "3314.44"
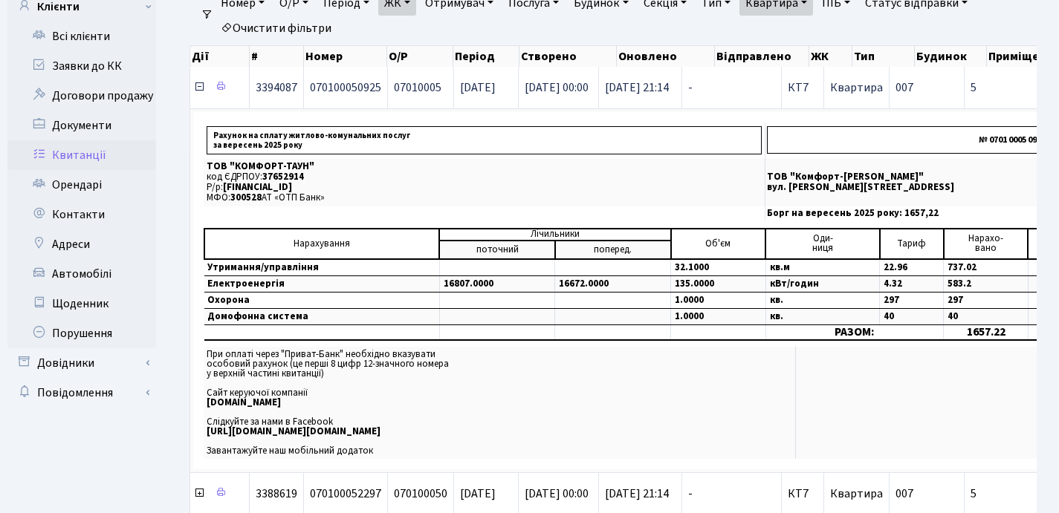
click at [199, 88] on icon at bounding box center [199, 87] width 12 height 12
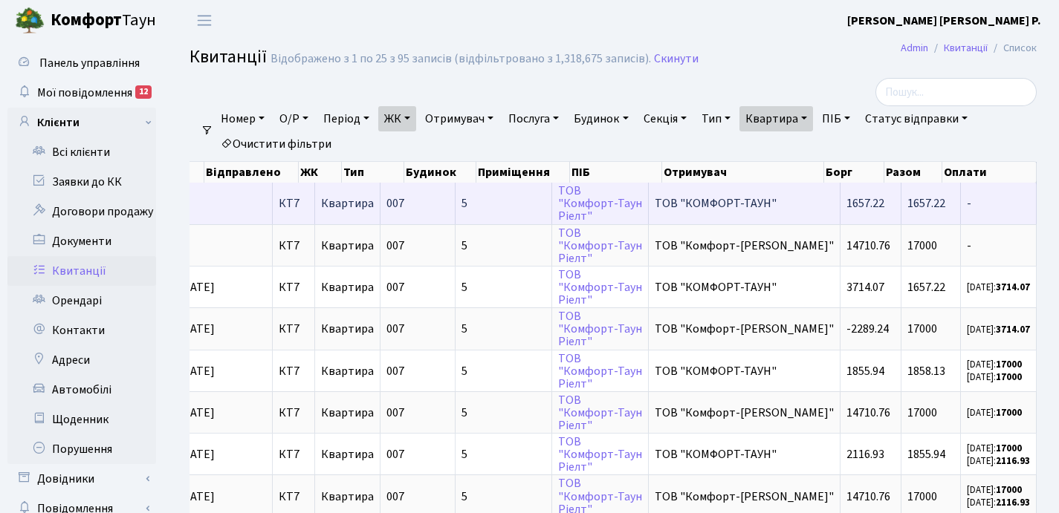
scroll to position [0, 510]
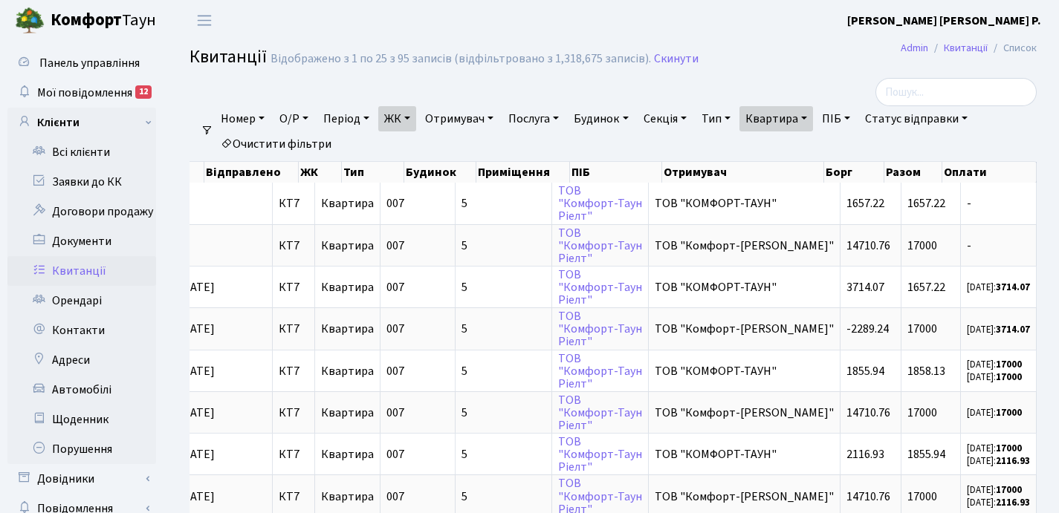
click at [813, 114] on link "Квартира" at bounding box center [776, 118] width 74 height 25
type input "32"
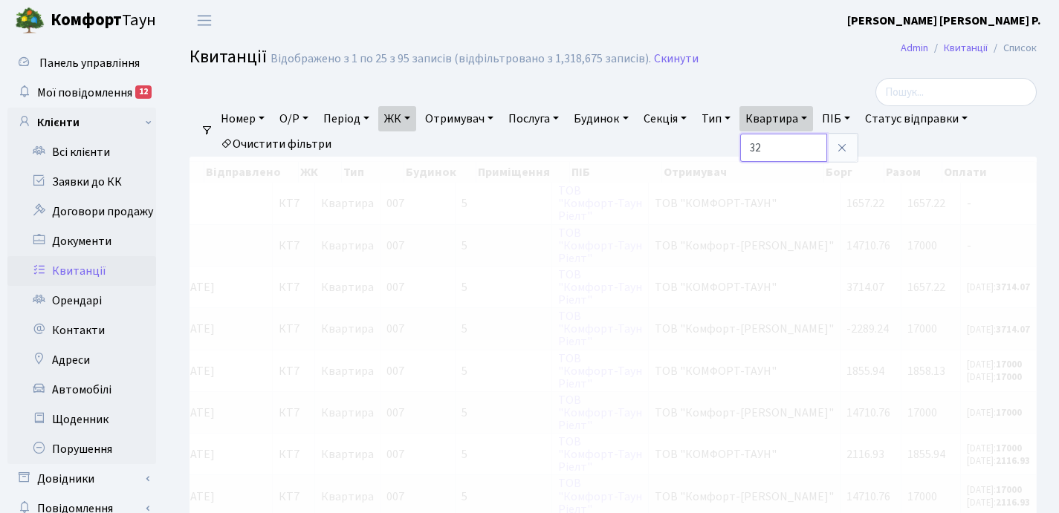
scroll to position [0, 492]
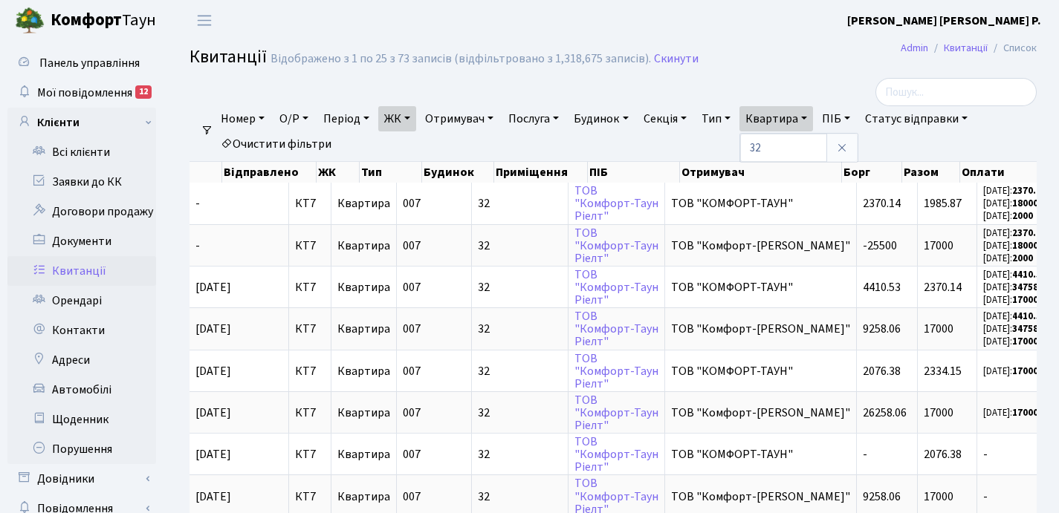
click at [414, 117] on link "ЖК" at bounding box center [397, 118] width 38 height 25
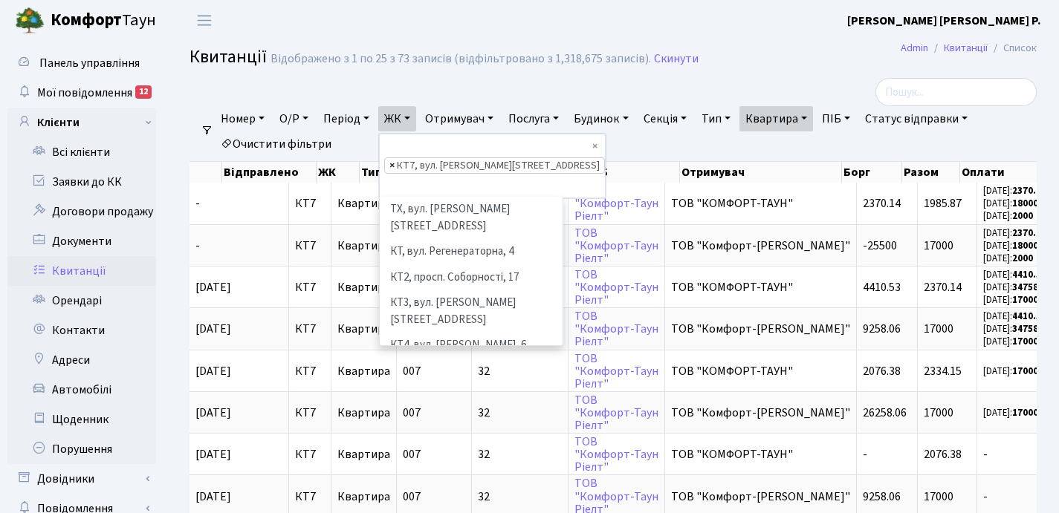
scroll to position [154, 0]
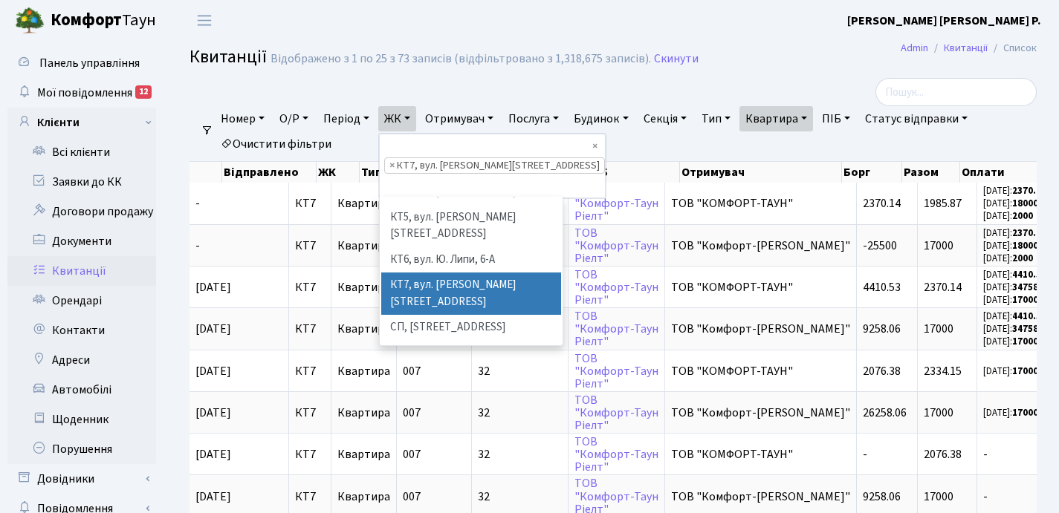
click at [394, 158] on span "×" at bounding box center [391, 165] width 5 height 15
select select
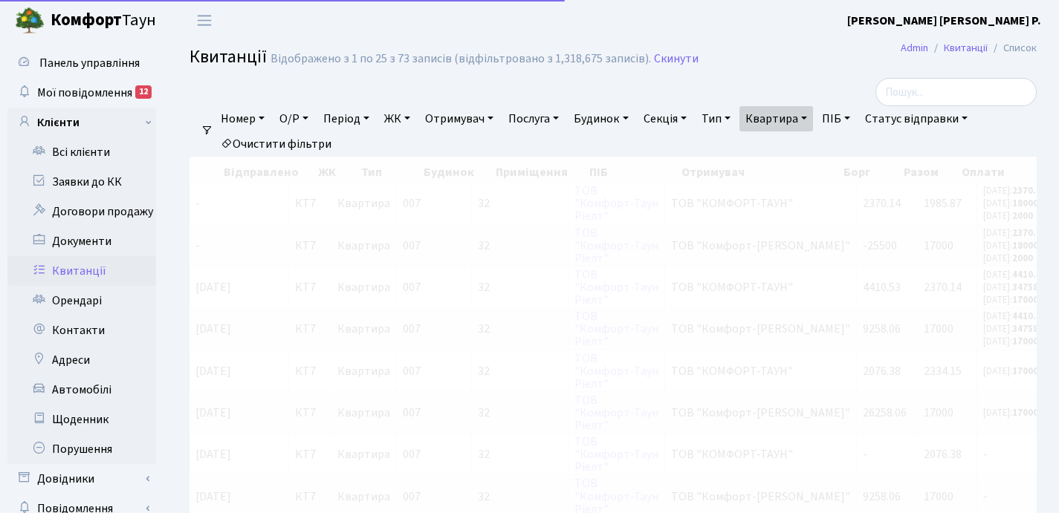
click at [414, 117] on link "ЖК" at bounding box center [397, 118] width 38 height 25
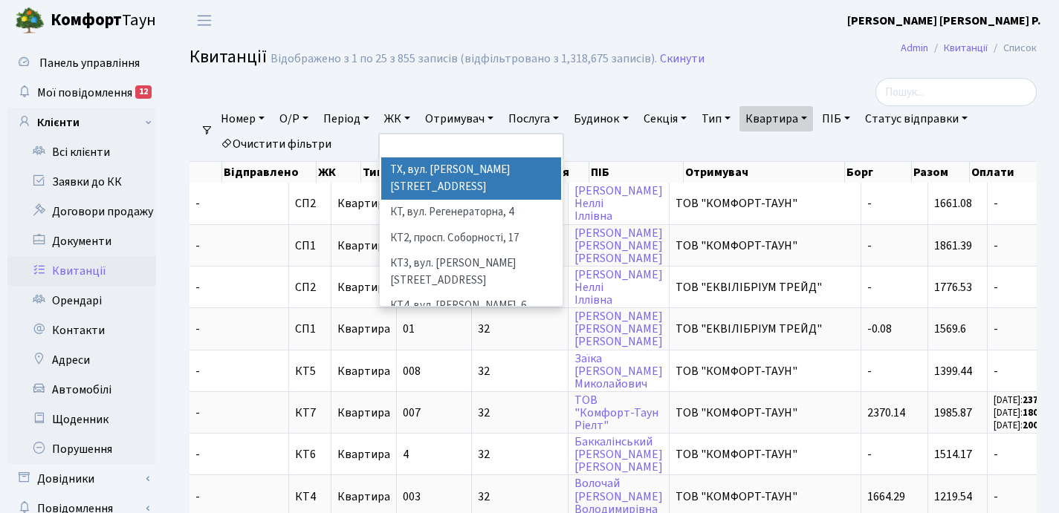
click at [430, 177] on li "ТХ, вул. [PERSON_NAME], 1/2" at bounding box center [471, 178] width 180 height 42
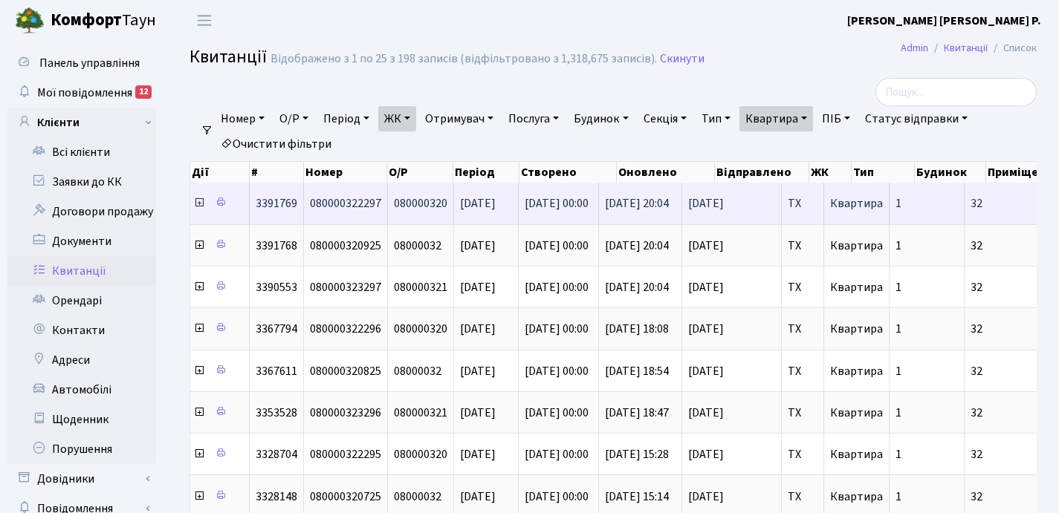
click at [200, 204] on icon at bounding box center [199, 203] width 12 height 12
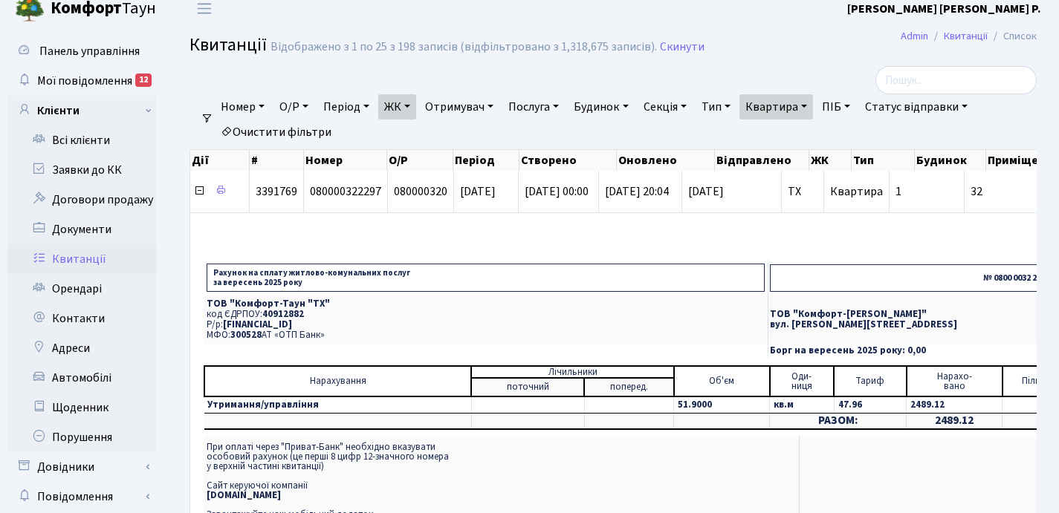
scroll to position [24, 0]
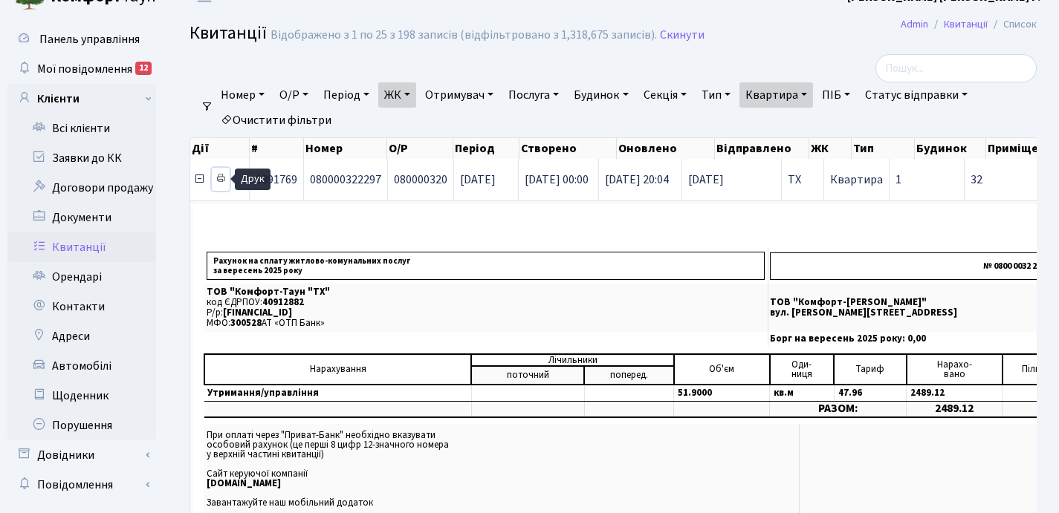
click at [222, 177] on icon at bounding box center [220, 178] width 10 height 10
click at [198, 180] on icon at bounding box center [199, 179] width 12 height 12
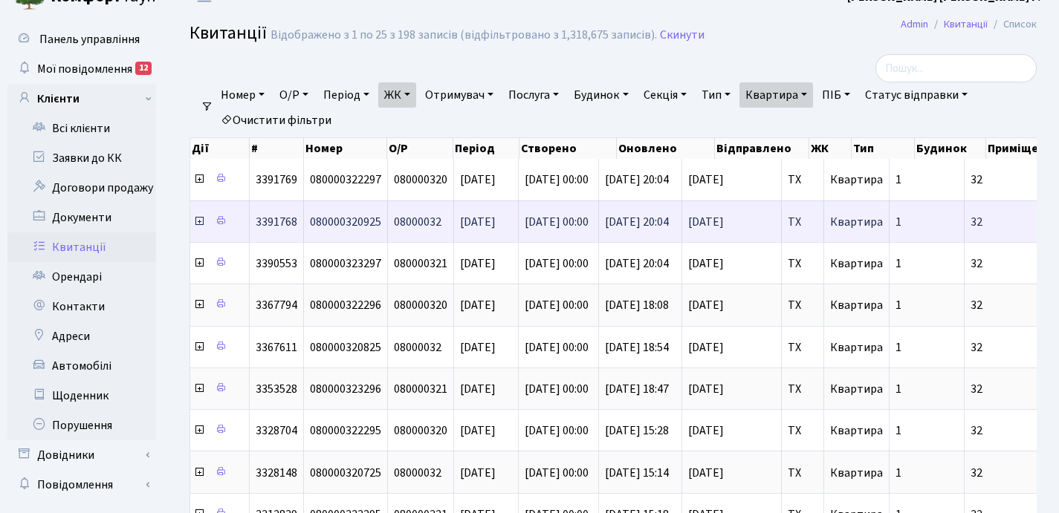
click at [199, 223] on icon at bounding box center [199, 221] width 12 height 12
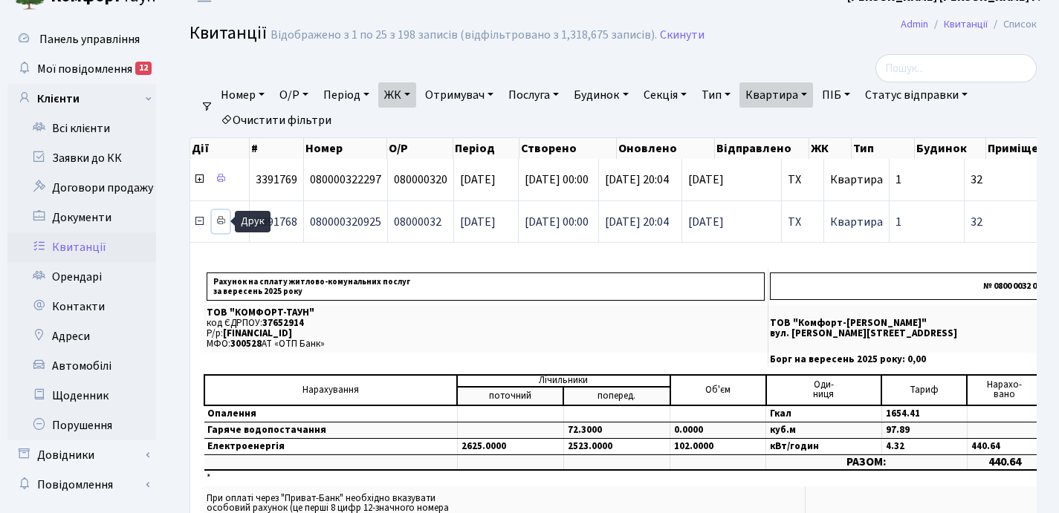
click at [222, 220] on icon at bounding box center [220, 220] width 10 height 10
click at [813, 94] on link "Квартира" at bounding box center [776, 94] width 74 height 25
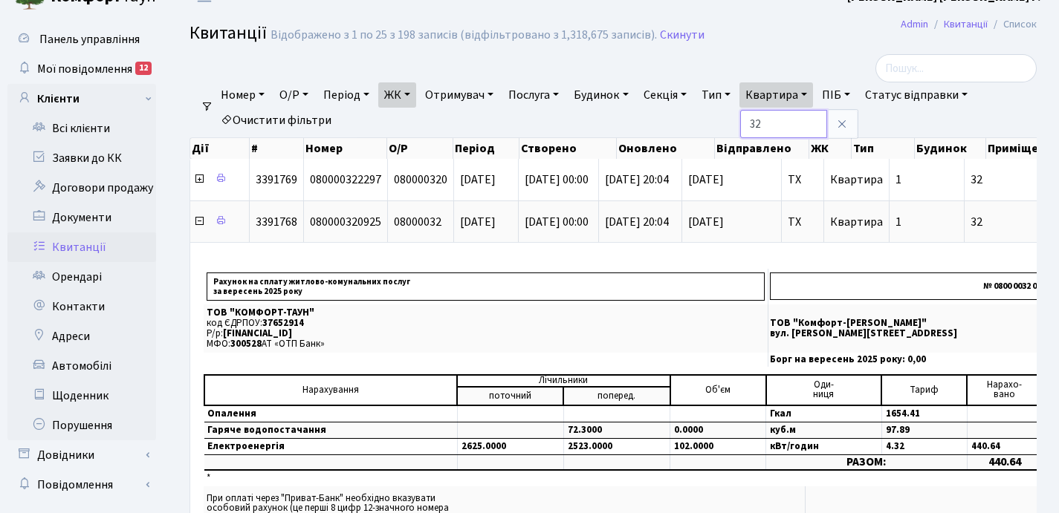
type input "3"
type input "117"
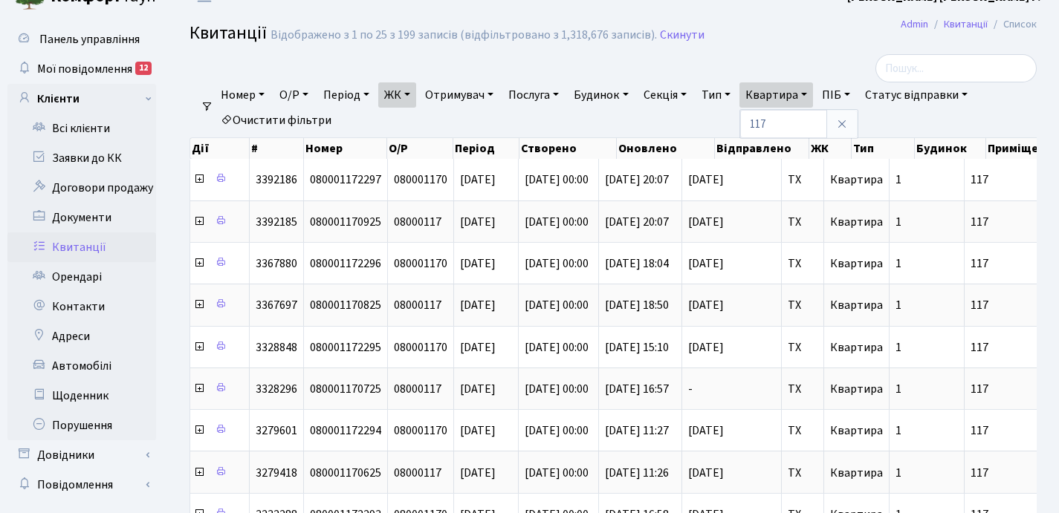
click at [416, 95] on link "ЖК" at bounding box center [397, 94] width 38 height 25
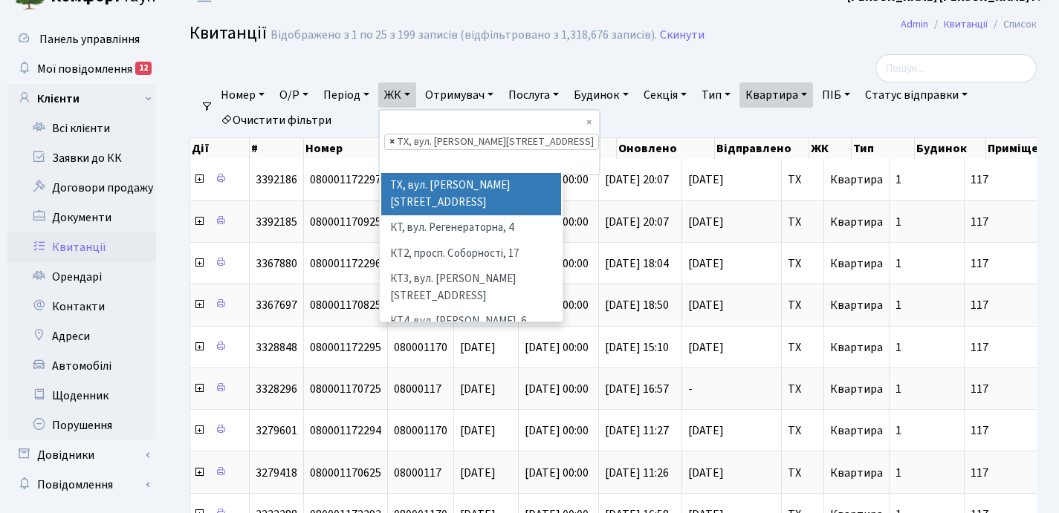
click at [394, 134] on span "×" at bounding box center [391, 141] width 5 height 15
select select
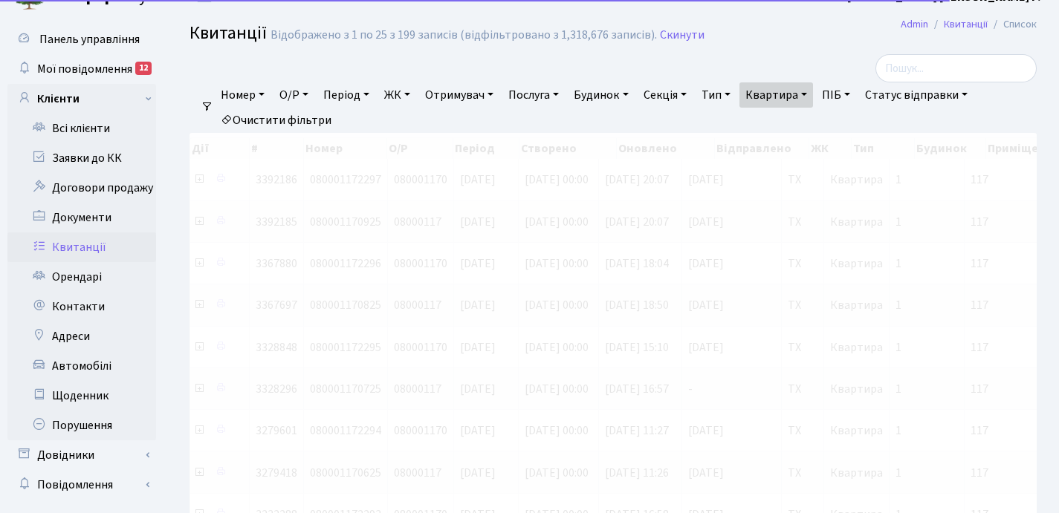
click at [414, 94] on link "ЖК" at bounding box center [397, 94] width 38 height 25
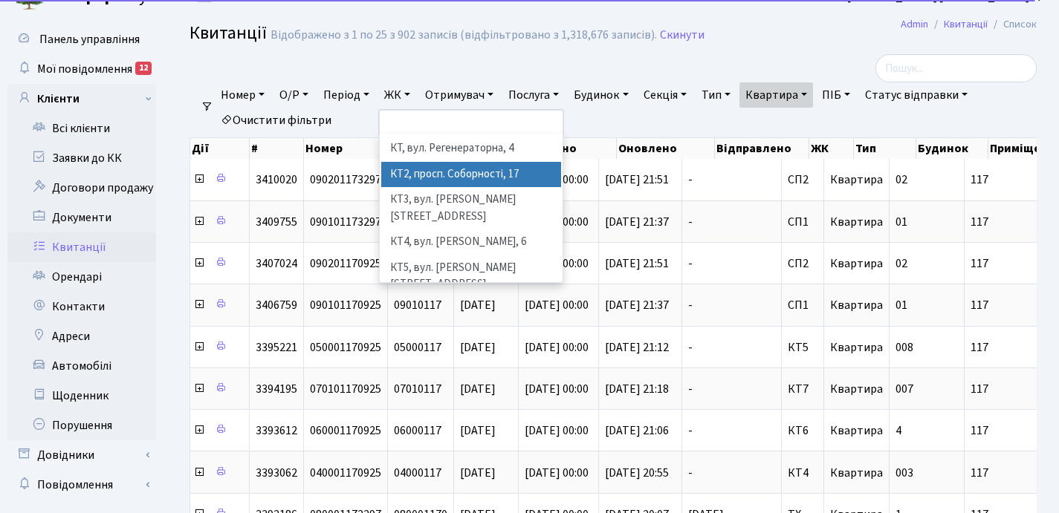
scroll to position [44, 0]
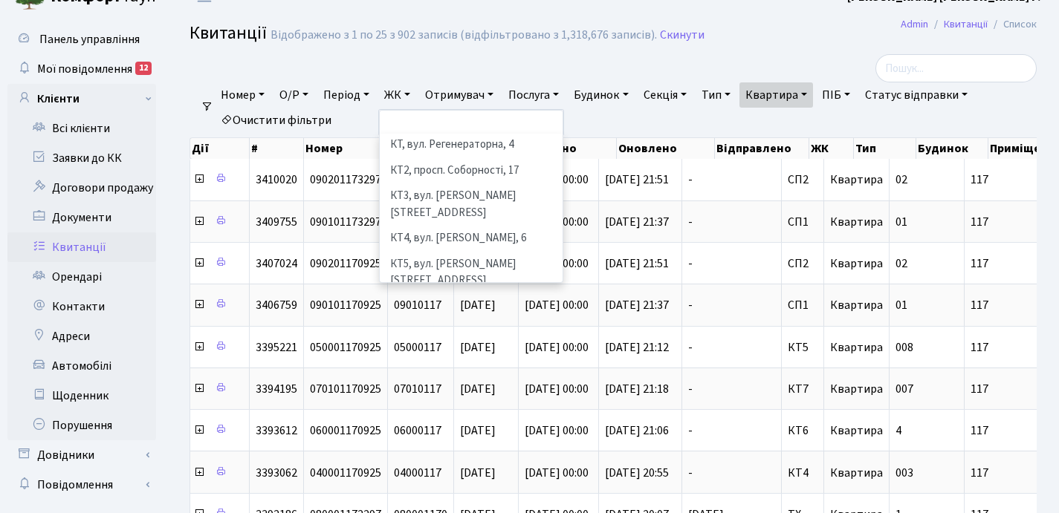
click at [446, 294] on li "КТ6, вул. Ю. Липи, 6-А" at bounding box center [471, 307] width 180 height 26
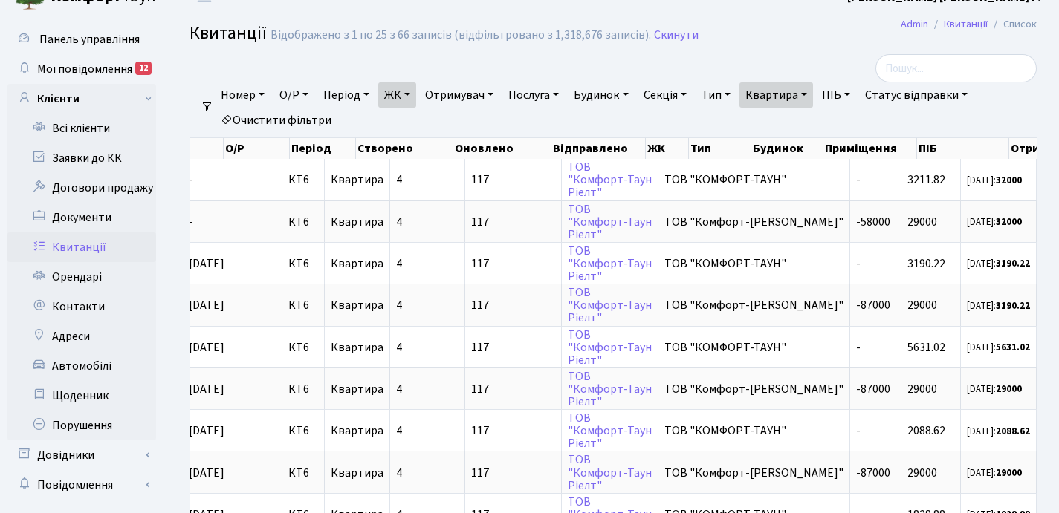
scroll to position [0, 500]
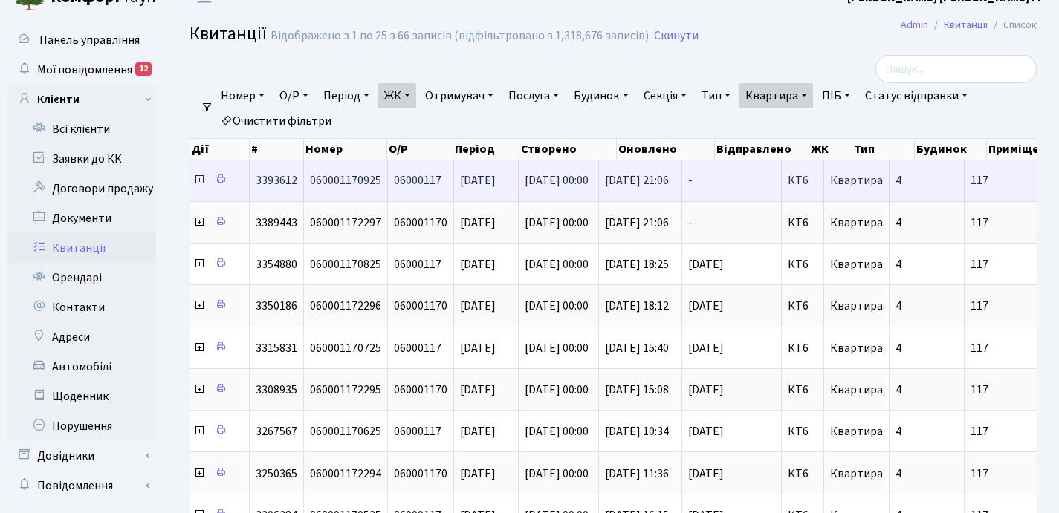
click at [197, 181] on icon at bounding box center [199, 180] width 12 height 12
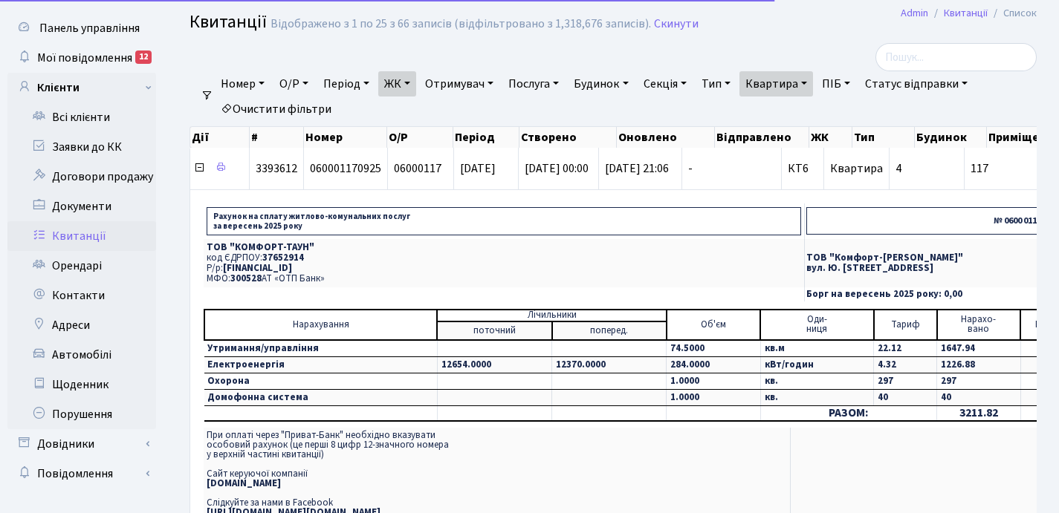
scroll to position [43, 0]
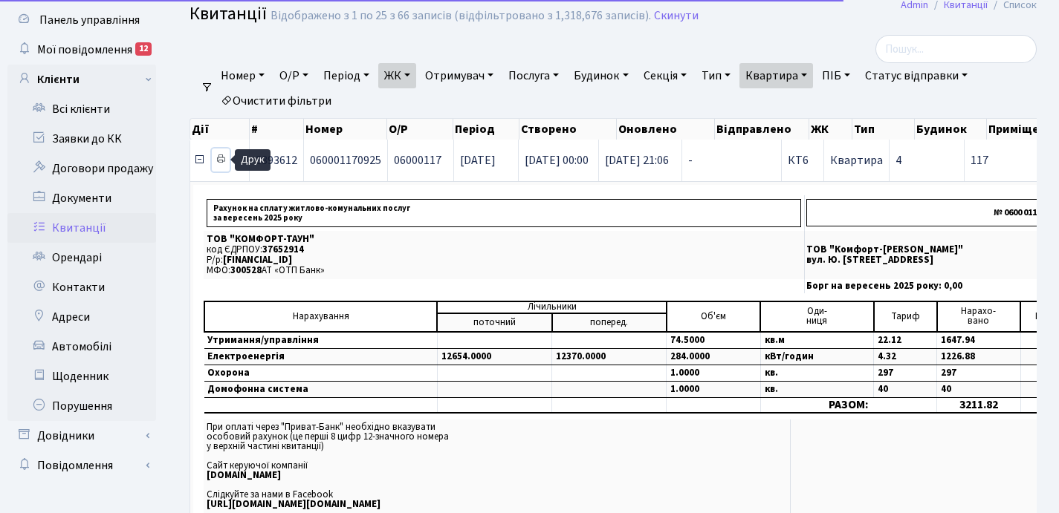
click at [221, 159] on icon at bounding box center [220, 159] width 10 height 10
